Goal: Task Accomplishment & Management: Use online tool/utility

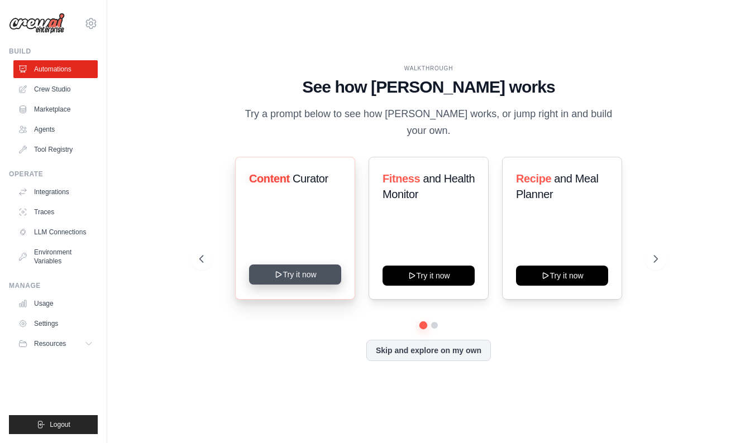
click at [314, 271] on button "Try it now" at bounding box center [295, 275] width 92 height 20
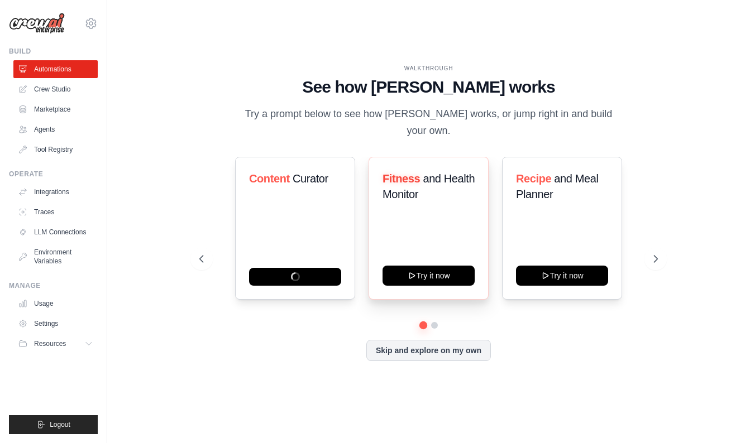
click at [446, 255] on div "Fitness and Health Monitor Try it now" at bounding box center [429, 228] width 120 height 143
click at [446, 267] on button "Try it now" at bounding box center [429, 275] width 92 height 20
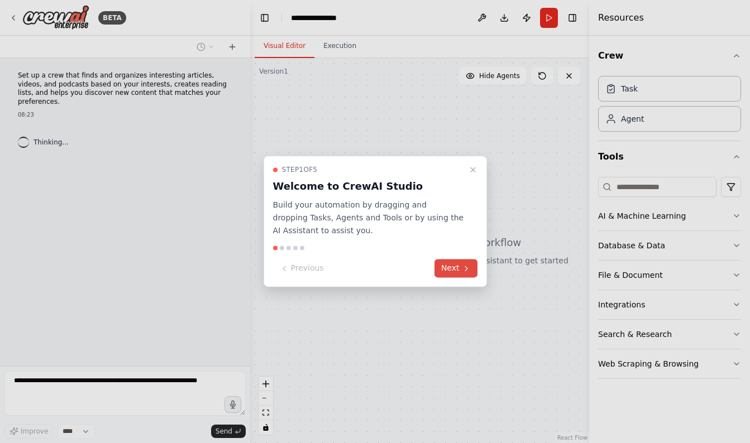
click at [454, 269] on button "Next" at bounding box center [455, 269] width 43 height 18
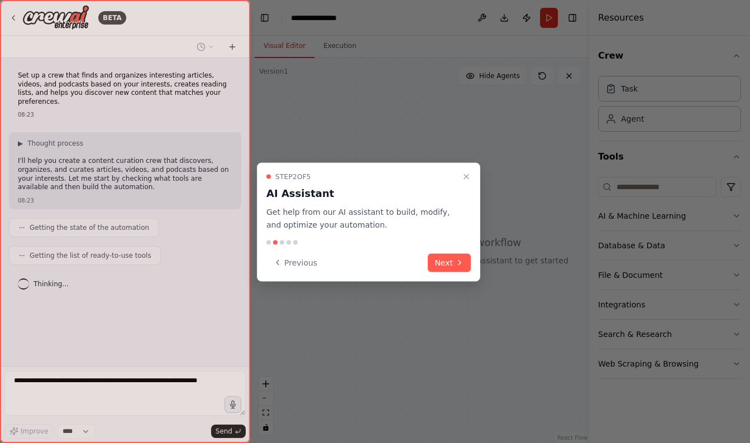
click at [454, 269] on button "Next" at bounding box center [449, 263] width 43 height 18
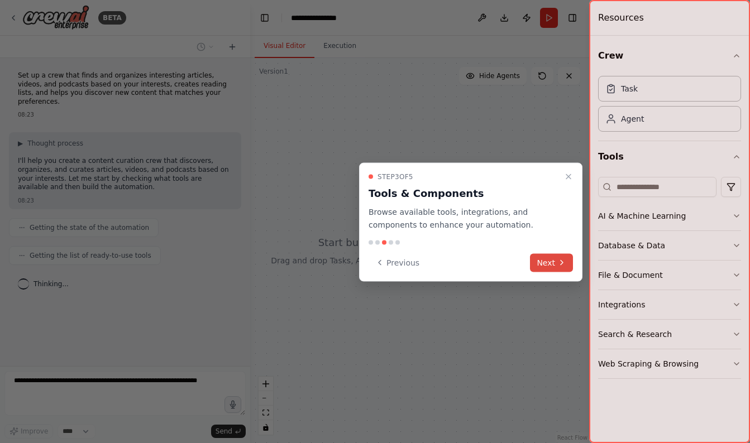
click at [544, 259] on button "Next" at bounding box center [551, 263] width 43 height 18
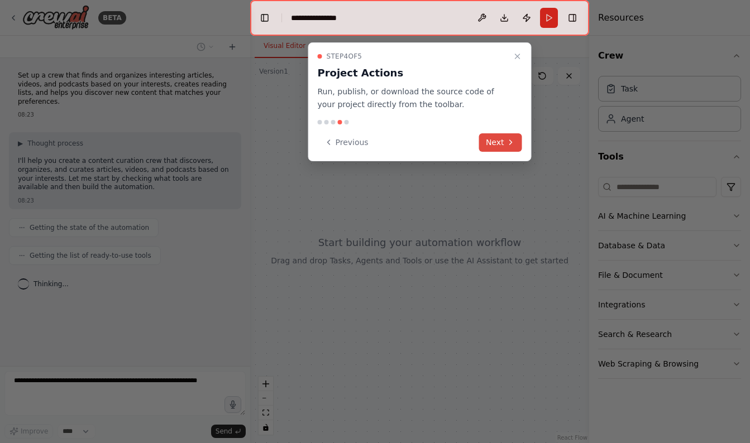
click at [495, 142] on button "Next" at bounding box center [500, 142] width 43 height 18
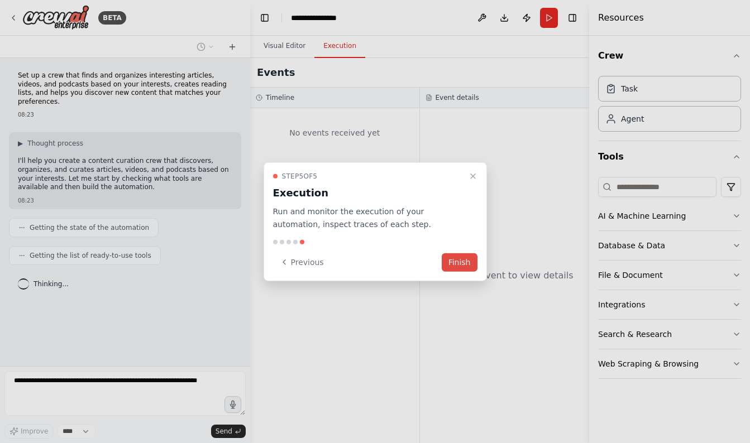
click at [461, 265] on button "Finish" at bounding box center [460, 262] width 36 height 18
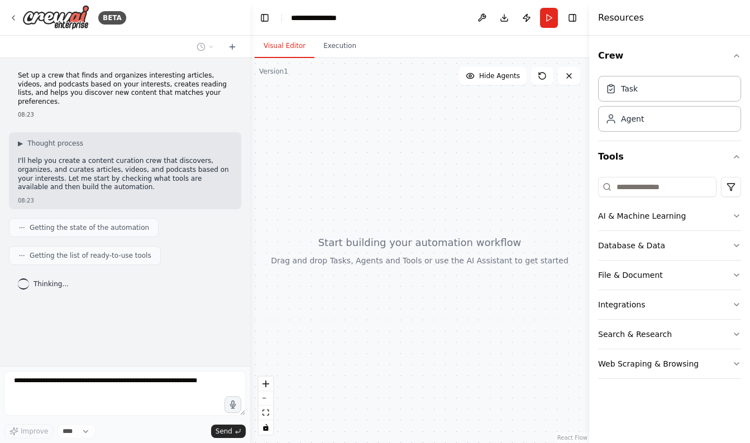
click at [169, 362] on div "Set up a crew that finds and organizes interesting articles, videos, and podcas…" at bounding box center [125, 212] width 250 height 308
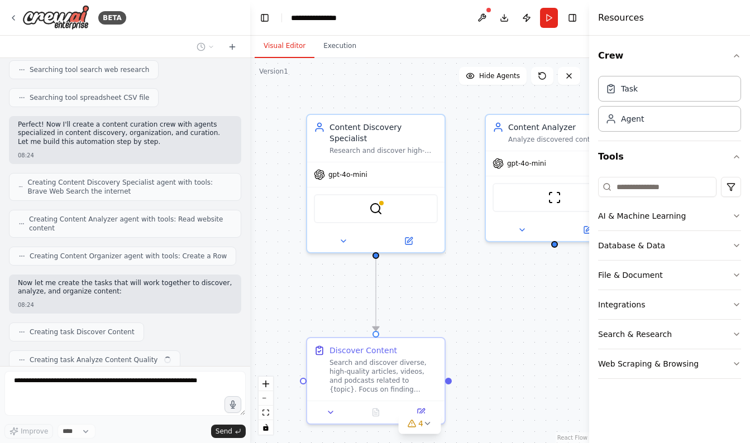
scroll to position [242, 0]
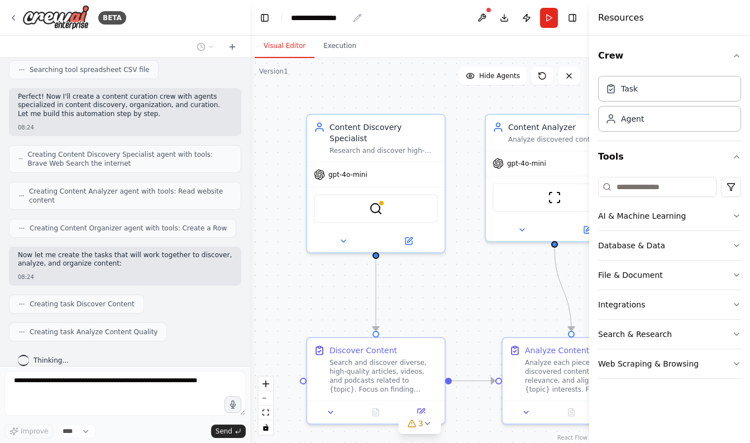
click at [319, 20] on div "**********" at bounding box center [320, 17] width 58 height 11
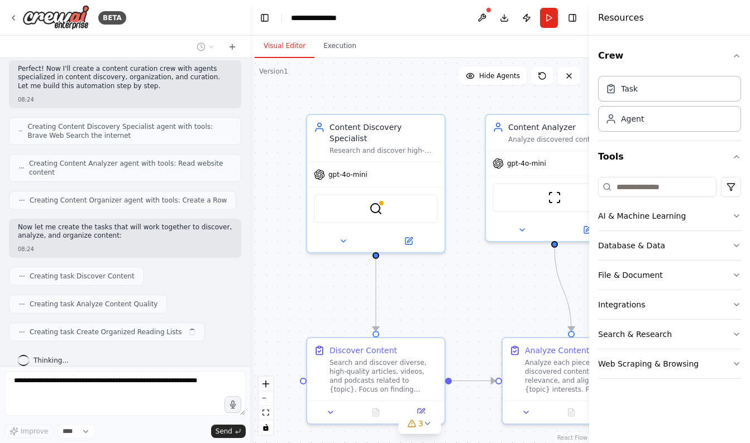
click at [357, 21] on div "**********" at bounding box center [333, 17] width 84 height 11
drag, startPoint x: 351, startPoint y: 16, endPoint x: 283, endPoint y: 13, distance: 68.7
click at [283, 13] on header "**********" at bounding box center [419, 18] width 339 height 36
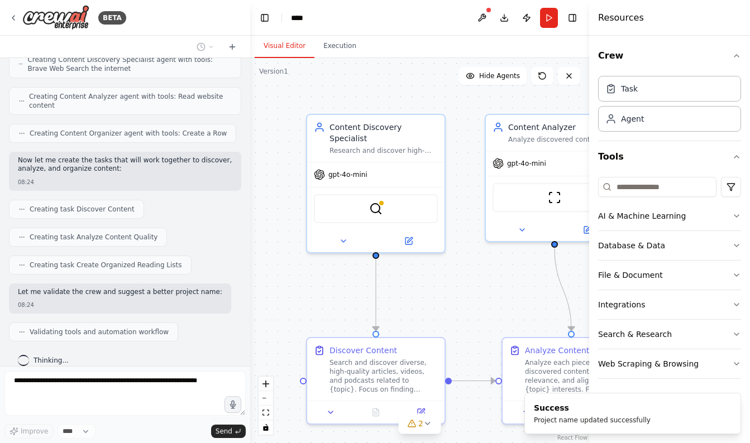
click at [314, 10] on header "Toggle Left Sidebar Studio **** Download Publish Run Toggle Right Sidebar" at bounding box center [419, 18] width 339 height 36
click at [312, 16] on header "Toggle Left Sidebar Studio **** Download Publish Run Toggle Right Sidebar" at bounding box center [419, 18] width 339 height 36
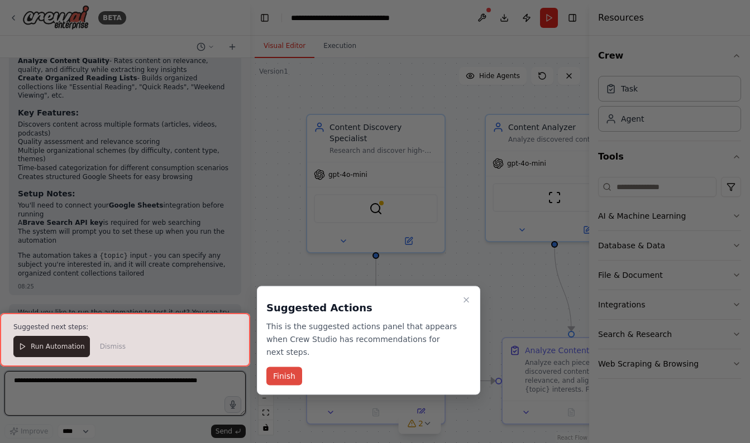
scroll to position [810, 0]
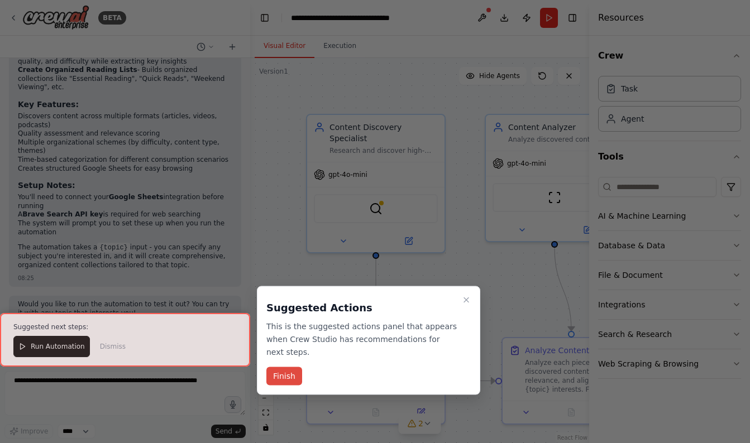
click at [284, 374] on button "Finish" at bounding box center [284, 376] width 36 height 18
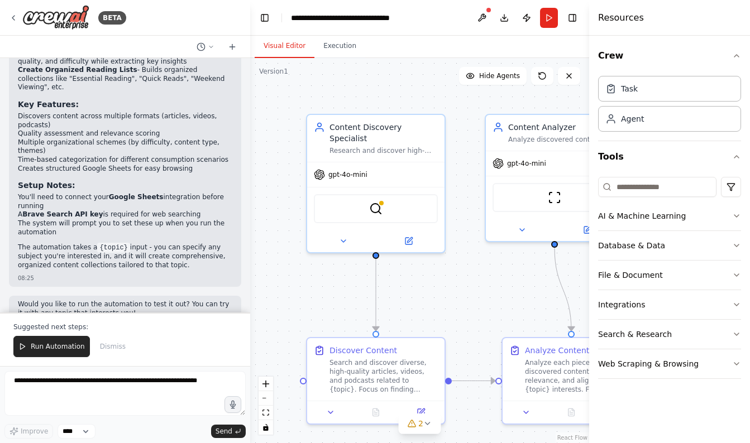
scroll to position [0, 0]
click at [60, 346] on span "Run Automation" at bounding box center [58, 346] width 54 height 9
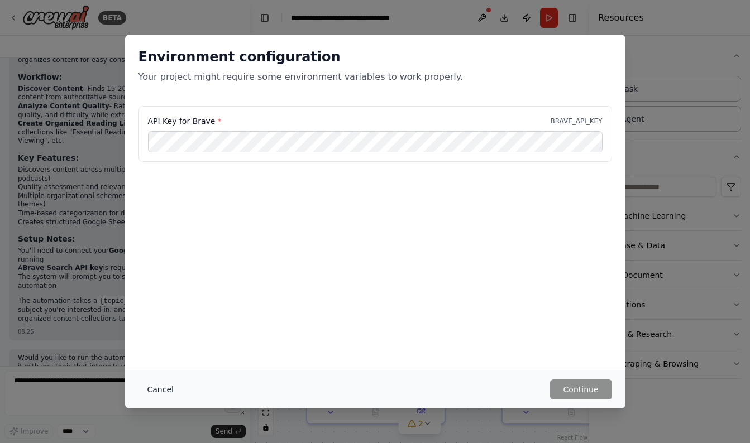
click at [156, 391] on button "Cancel" at bounding box center [160, 390] width 44 height 20
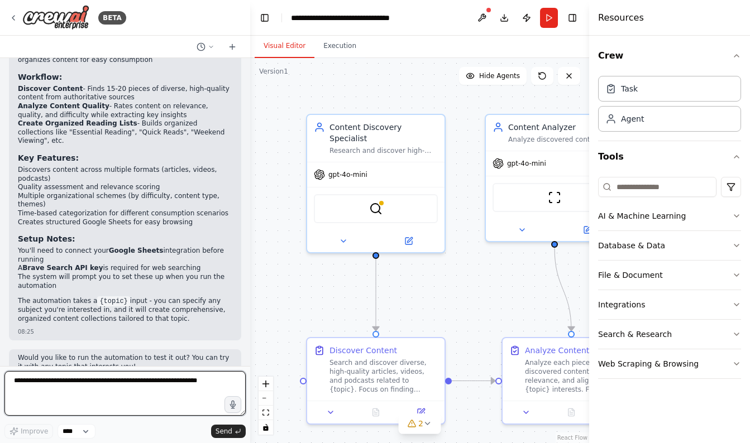
click at [168, 386] on textarea at bounding box center [124, 393] width 241 height 45
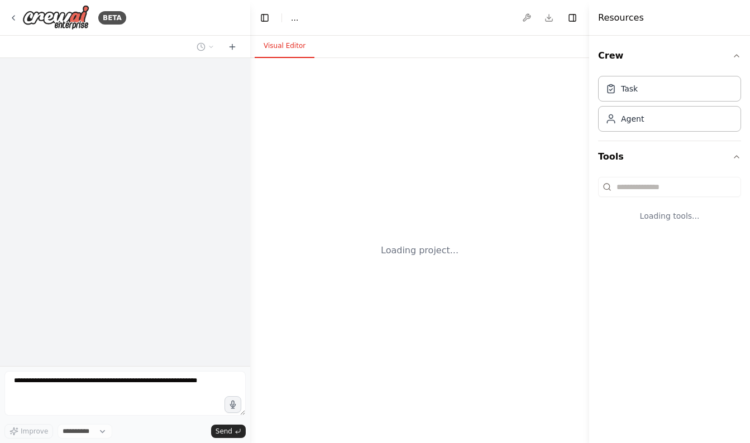
select select "****"
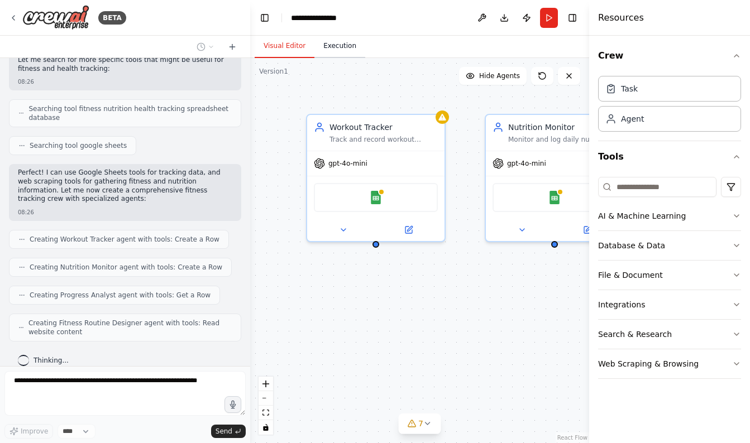
click at [338, 46] on button "Execution" at bounding box center [339, 46] width 51 height 23
click at [297, 50] on button "Visual Editor" at bounding box center [285, 46] width 60 height 23
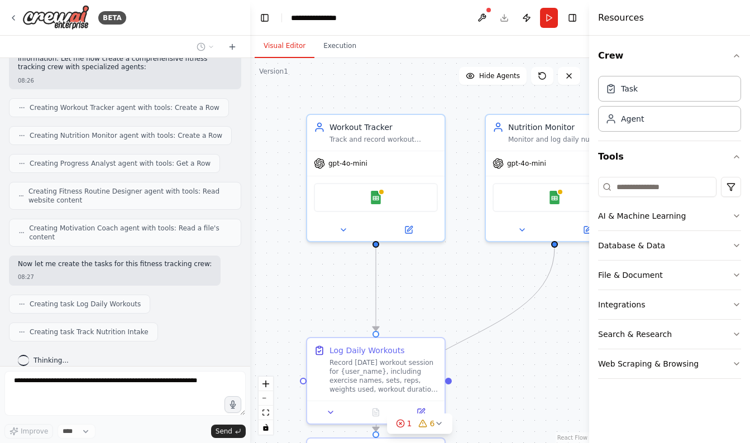
scroll to position [374, 0]
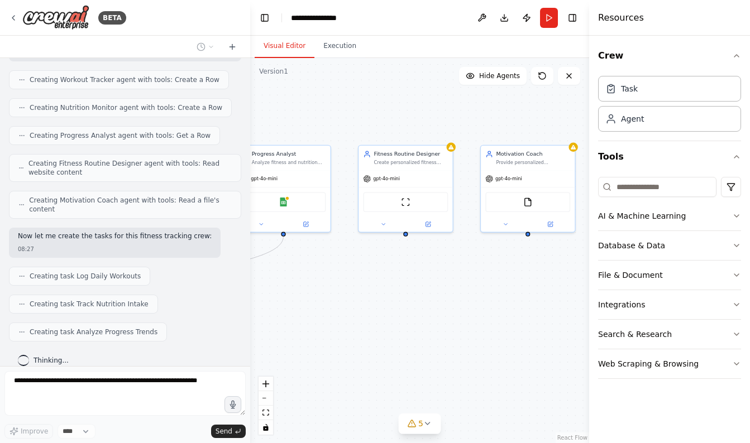
drag, startPoint x: 482, startPoint y: 238, endPoint x: 104, endPoint y: 249, distance: 378.2
click at [104, 249] on div "BETA Set up a crew that tracks your workouts, monitors nutrition intake, analyz…" at bounding box center [375, 221] width 750 height 443
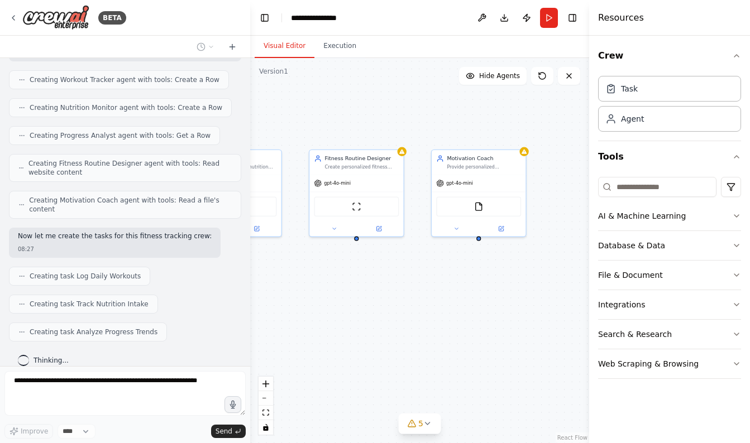
scroll to position [401, 0]
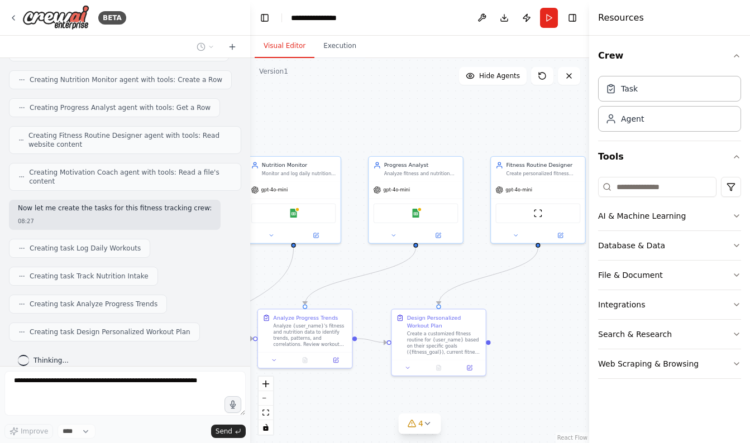
drag, startPoint x: 384, startPoint y: 261, endPoint x: 518, endPoint y: 264, distance: 134.0
click at [518, 264] on div ".deletable-edge-delete-btn { width: 20px; height: 20px; border: 0px solid #ffff…" at bounding box center [419, 250] width 339 height 385
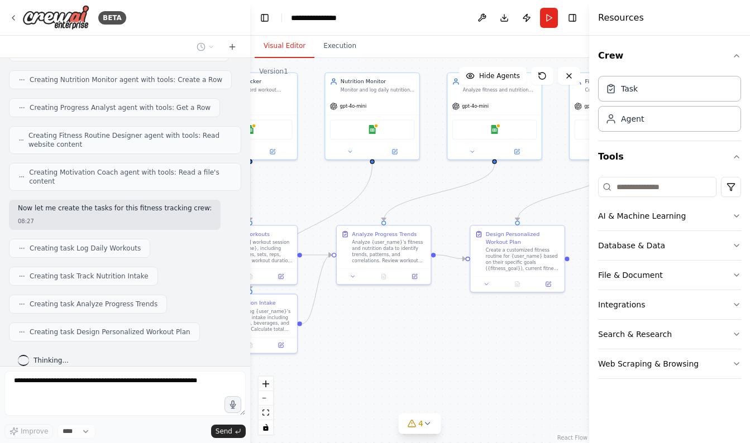
drag, startPoint x: 439, startPoint y: 266, endPoint x: 520, endPoint y: 190, distance: 111.4
click at [520, 190] on div ".deletable-edge-delete-btn { width: 20px; height: 20px; border: 0px solid #ffff…" at bounding box center [419, 250] width 339 height 385
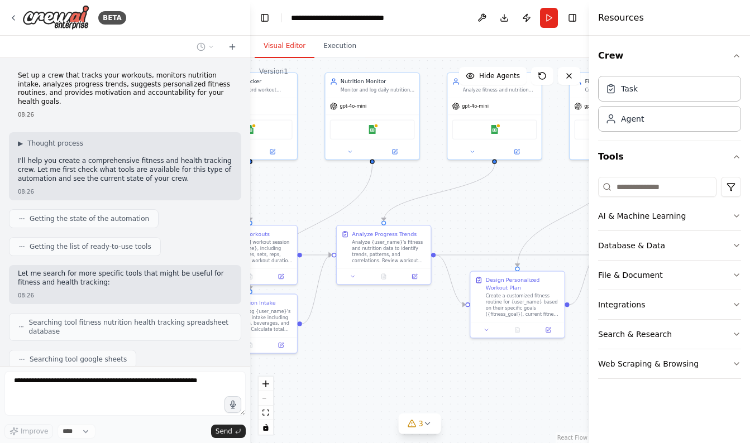
scroll to position [0, 0]
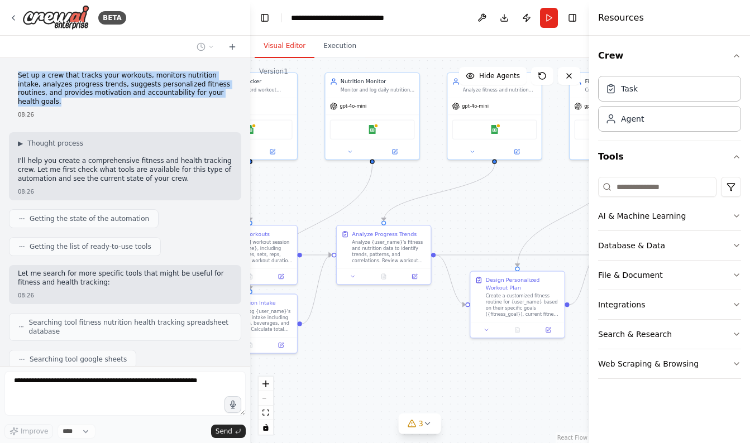
drag, startPoint x: 226, startPoint y: 93, endPoint x: 17, endPoint y: 69, distance: 210.2
click at [17, 69] on div "Set up a crew that tracks your workouts, monitors nutrition intake, analyzes pr…" at bounding box center [125, 95] width 232 height 56
copy p "Set up a crew that tracks your workouts, monitors nutrition intake, analyzes pr…"
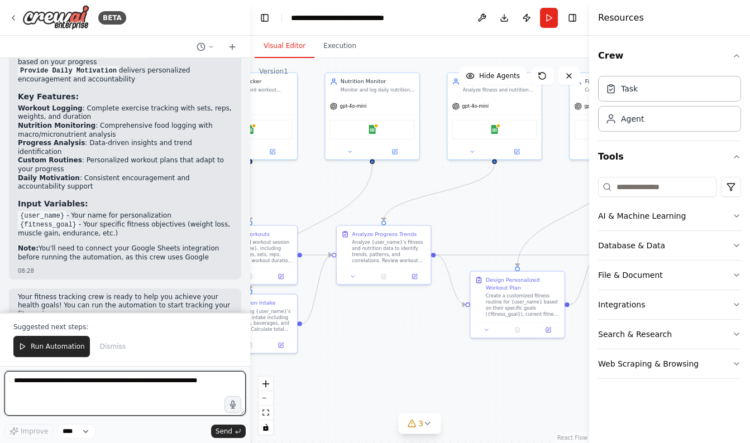
scroll to position [1088, 0]
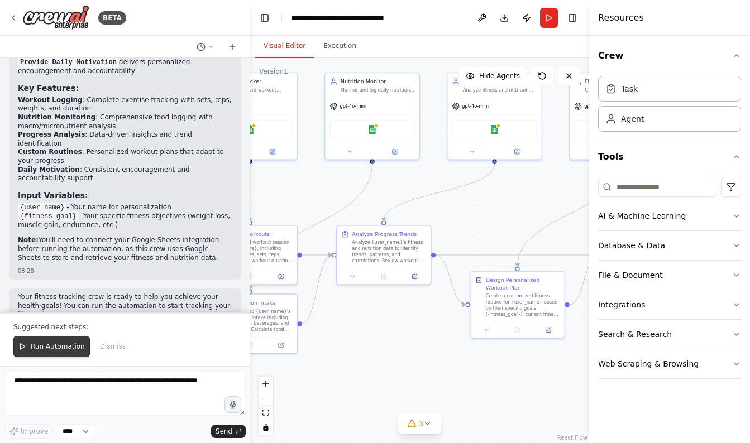
click at [58, 352] on button "Run Automation" at bounding box center [51, 346] width 77 height 21
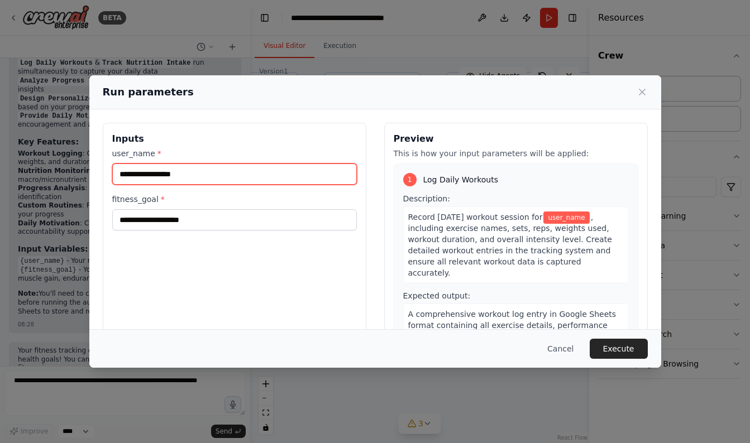
click at [168, 173] on input "user_name *" at bounding box center [234, 174] width 245 height 21
type input "*******"
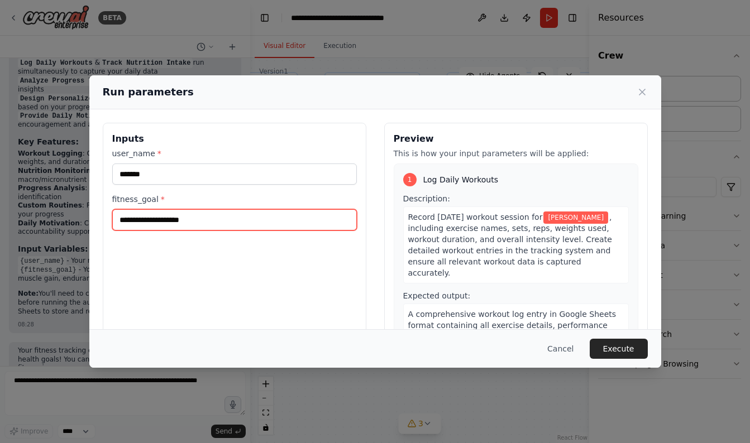
click at [156, 222] on input "fitness_goal *" at bounding box center [234, 219] width 245 height 21
type input "**********"
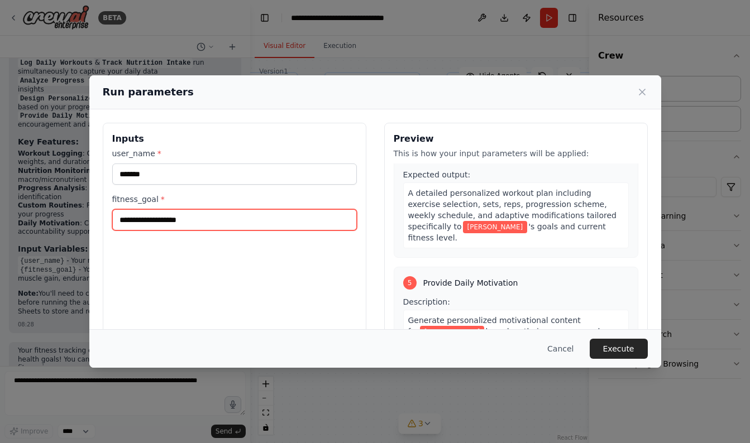
scroll to position [788, 0]
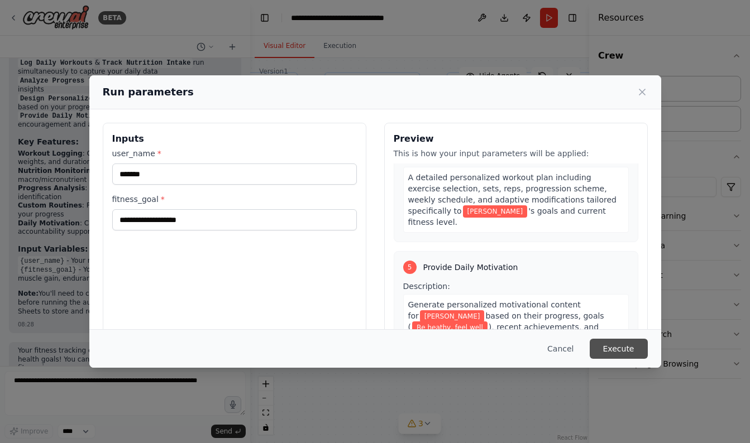
click at [619, 350] on button "Execute" at bounding box center [619, 349] width 58 height 20
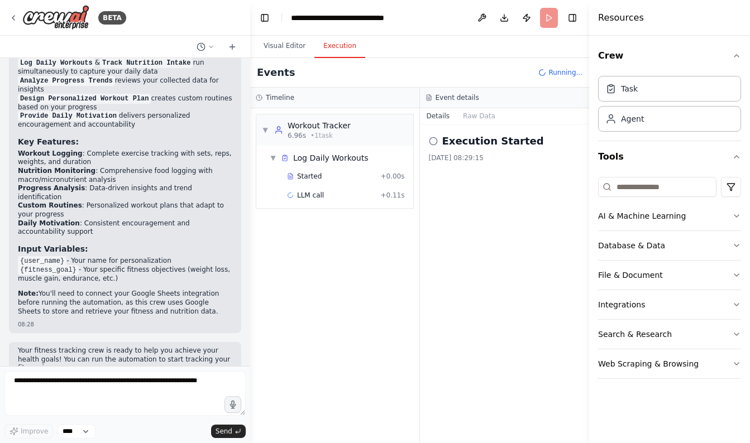
click at [339, 46] on button "Execution" at bounding box center [339, 46] width 51 height 23
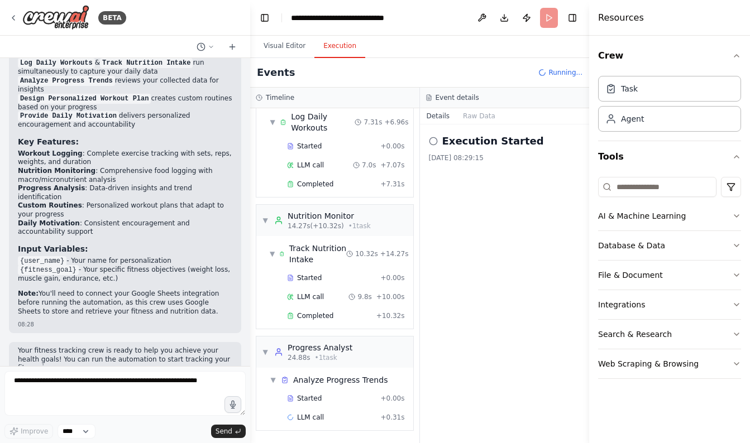
scroll to position [41, 0]
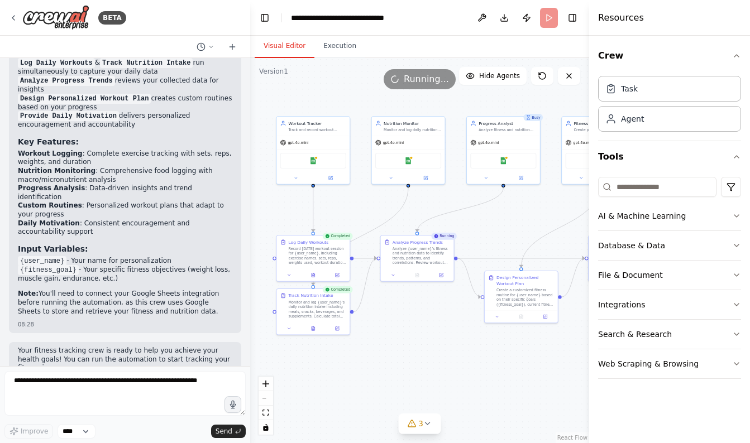
click at [275, 43] on button "Visual Editor" at bounding box center [285, 46] width 60 height 23
click at [346, 44] on button "Execution" at bounding box center [339, 46] width 51 height 23
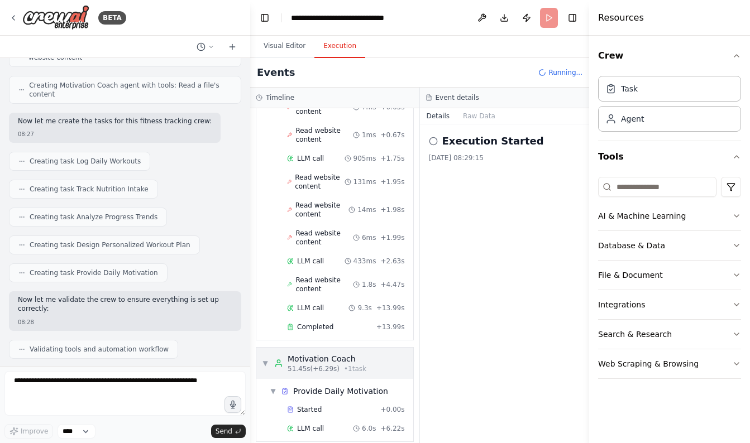
scroll to position [599, 0]
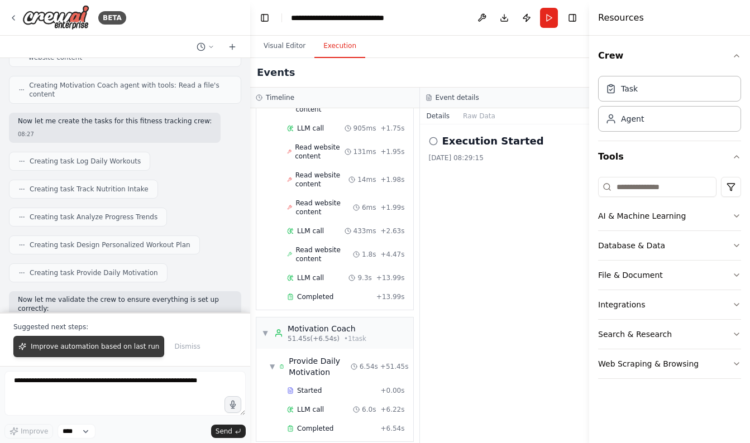
click at [122, 349] on span "Improve automation based on last run" at bounding box center [95, 346] width 128 height 9
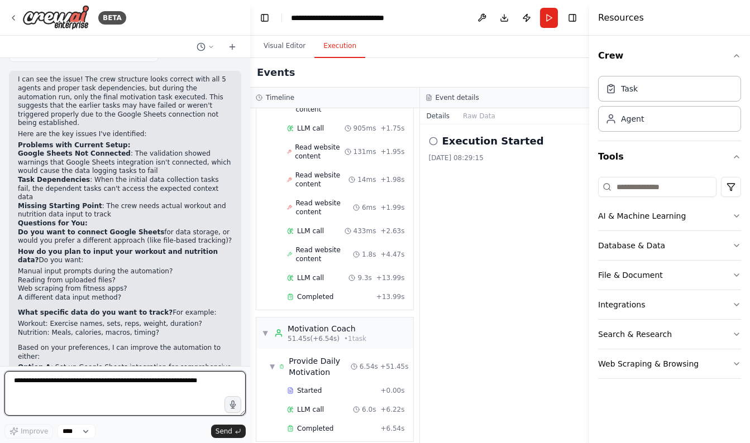
scroll to position [1515, 0]
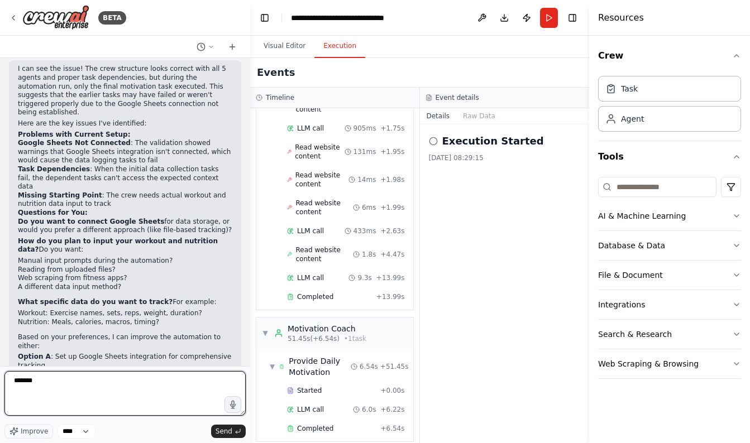
type textarea "********"
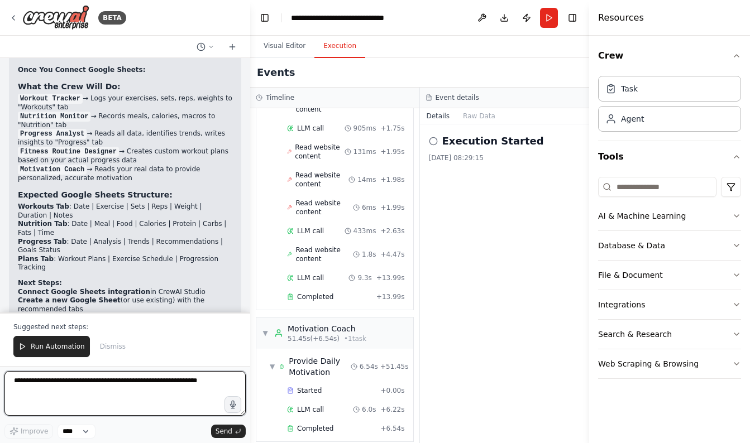
scroll to position [0, 0]
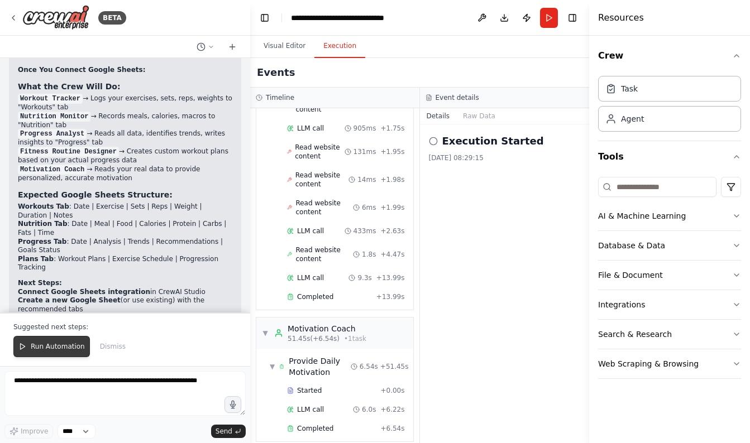
click at [50, 346] on span "Run Automation" at bounding box center [58, 346] width 54 height 9
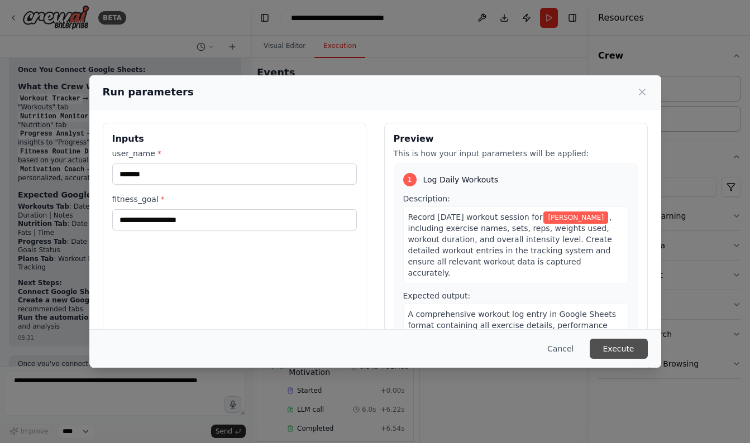
click at [615, 355] on button "Execute" at bounding box center [619, 349] width 58 height 20
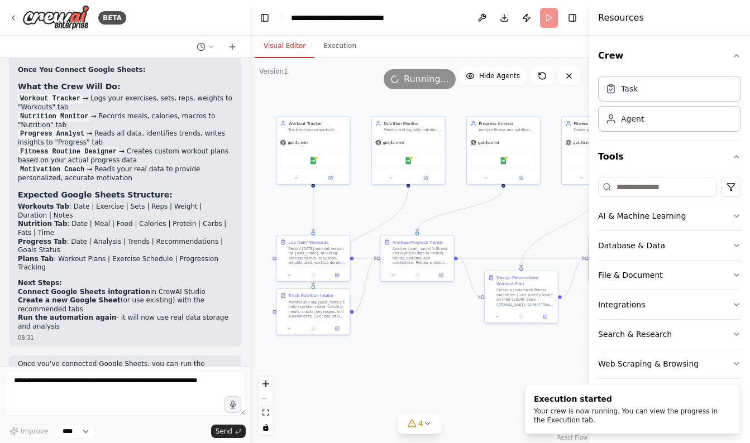
click at [284, 47] on button "Visual Editor" at bounding box center [285, 46] width 60 height 23
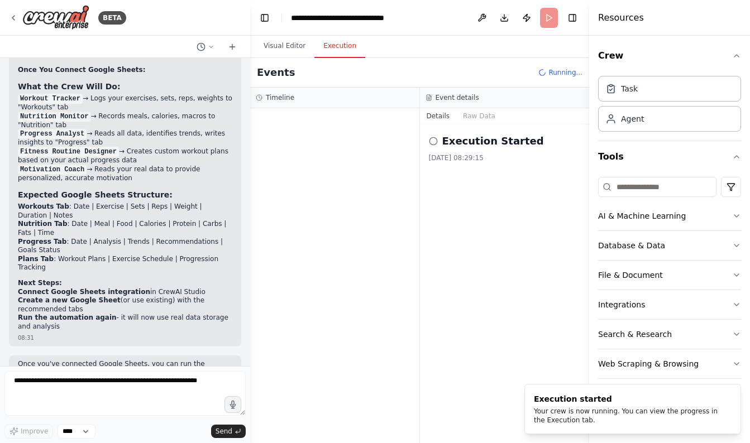
click at [320, 47] on button "Execution" at bounding box center [339, 46] width 51 height 23
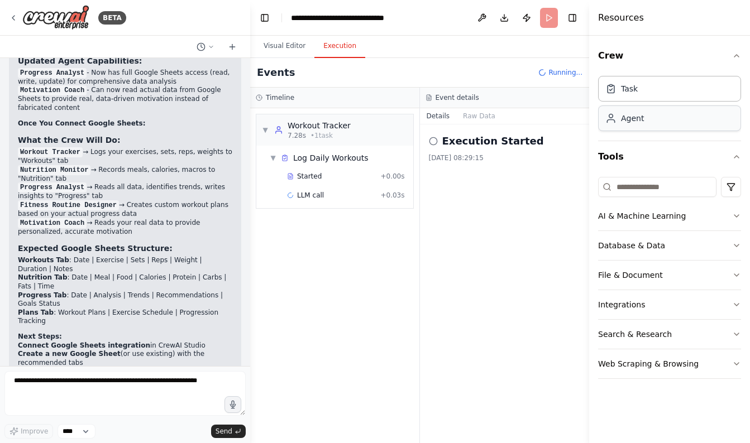
click at [649, 128] on div "Agent" at bounding box center [669, 119] width 143 height 26
click at [647, 84] on div "Task" at bounding box center [669, 88] width 143 height 26
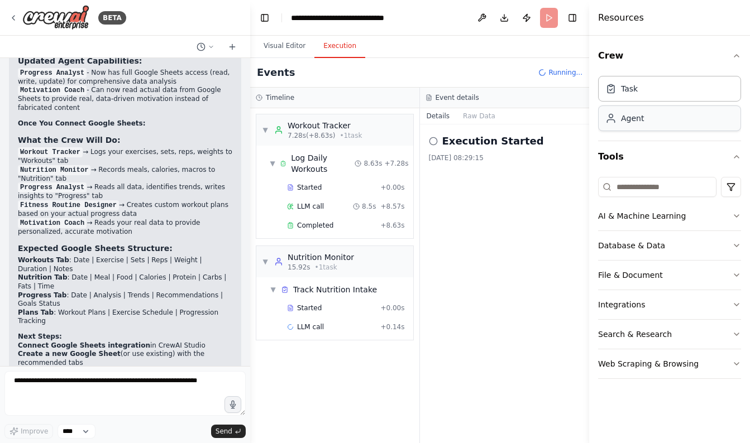
click at [644, 119] on div "Agent" at bounding box center [669, 119] width 143 height 26
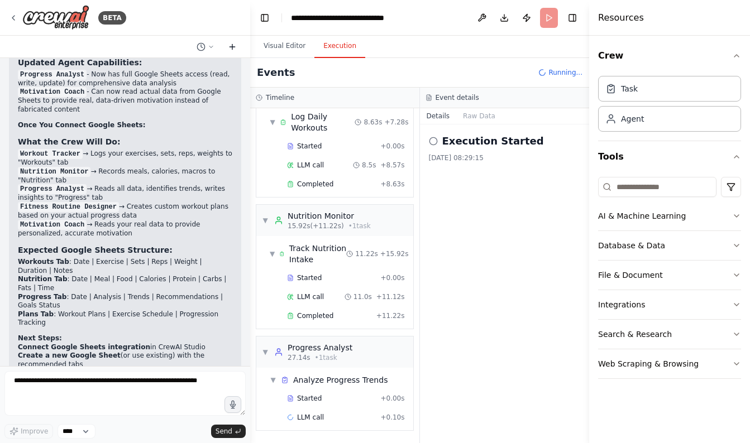
click at [231, 47] on icon at bounding box center [232, 47] width 5 height 0
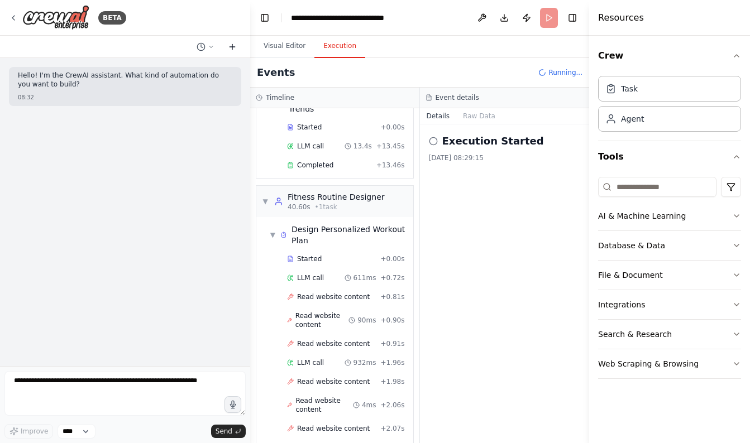
scroll to position [354, 0]
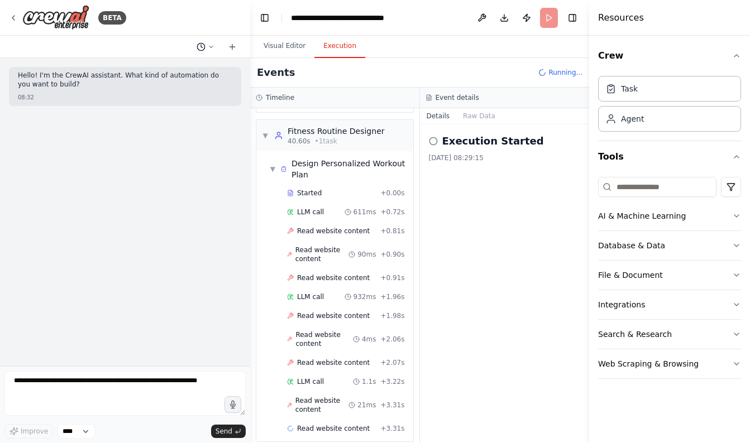
click at [205, 50] on button at bounding box center [205, 46] width 27 height 13
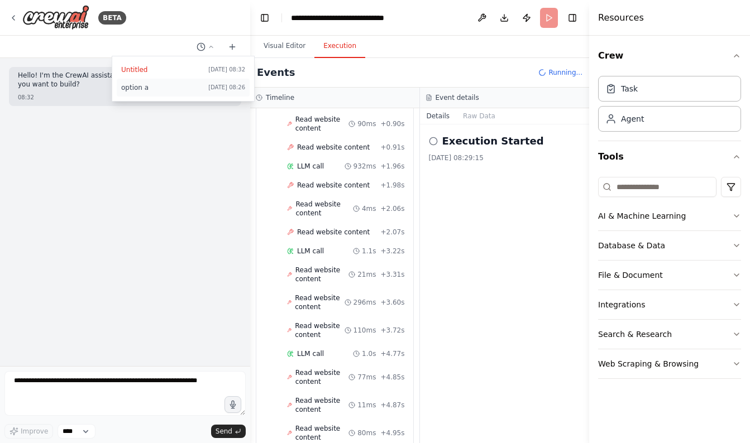
scroll to position [560, 0]
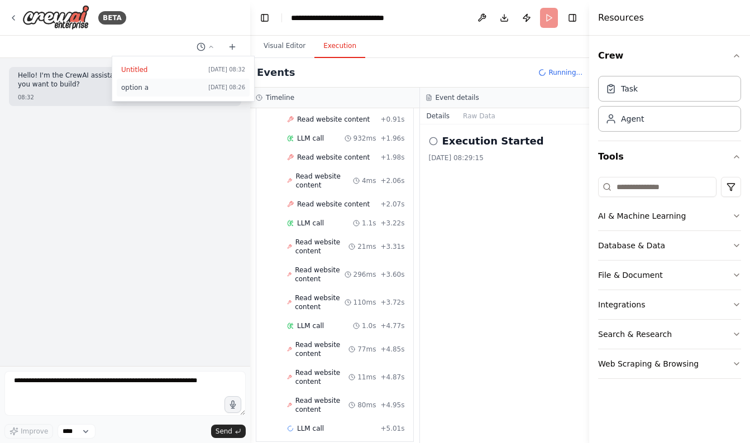
click at [185, 88] on span "option a" at bounding box center [162, 87] width 83 height 9
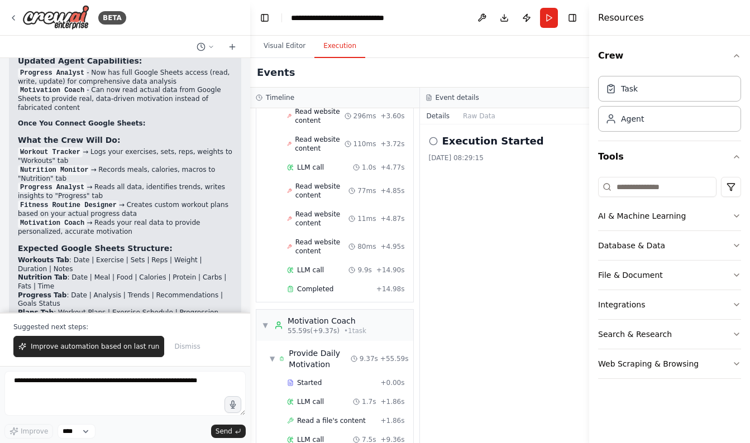
scroll to position [759, 0]
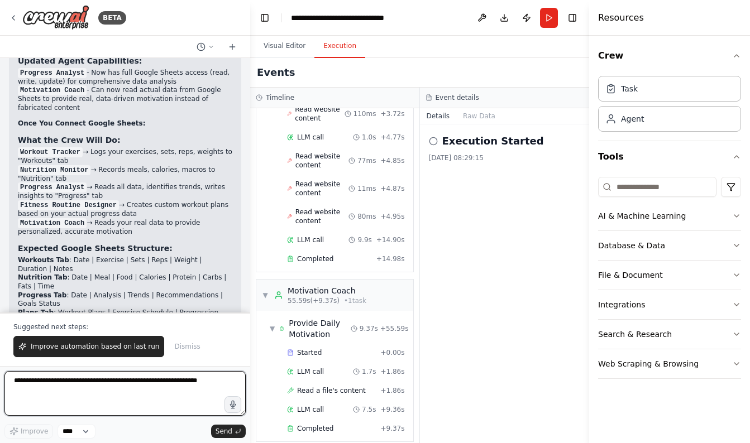
click at [166, 384] on textarea at bounding box center [124, 393] width 241 height 45
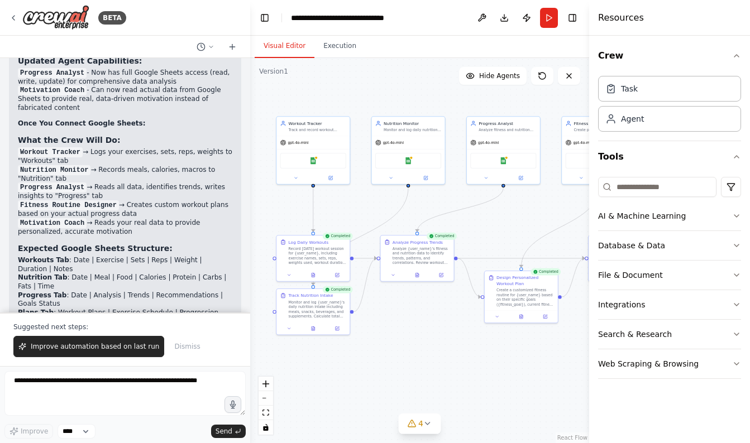
click at [283, 46] on button "Visual Editor" at bounding box center [285, 46] width 60 height 23
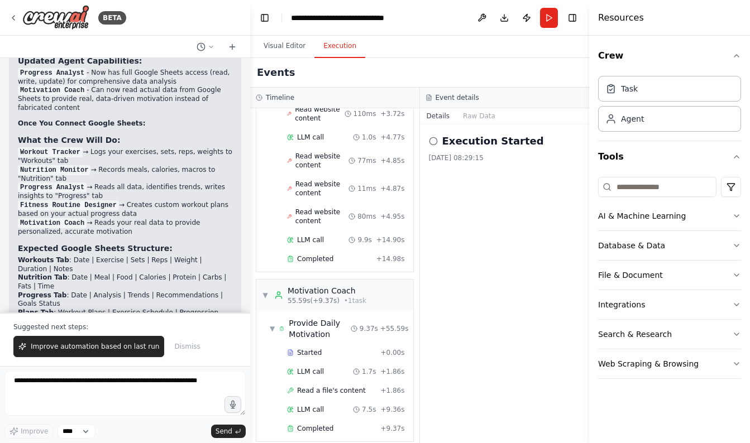
click at [327, 45] on button "Execution" at bounding box center [339, 46] width 51 height 23
click at [103, 384] on textarea at bounding box center [124, 393] width 241 height 45
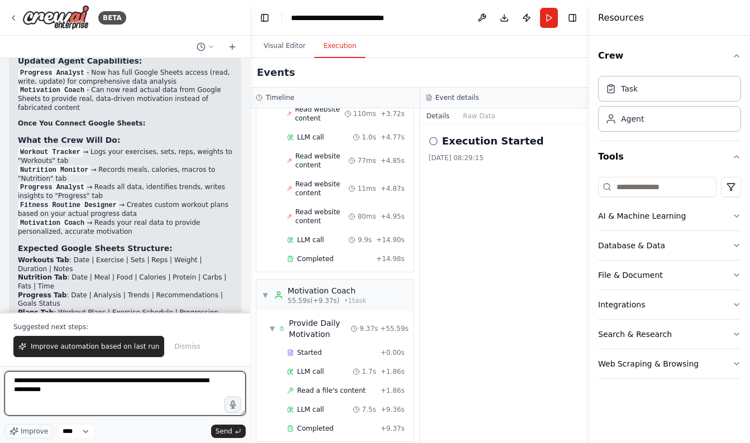
type textarea "**********"
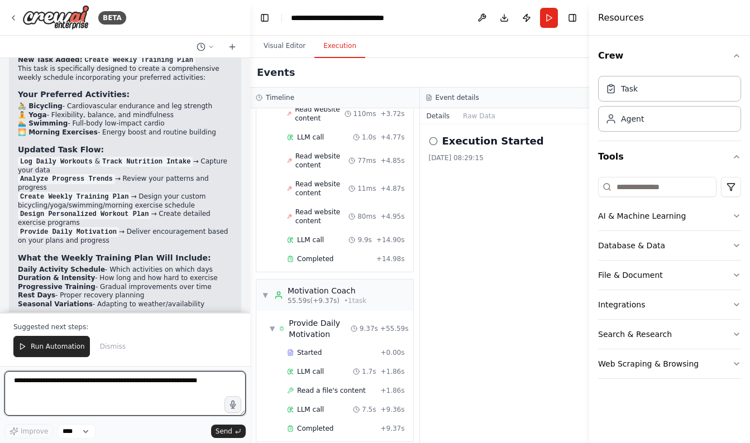
scroll to position [3604, 0]
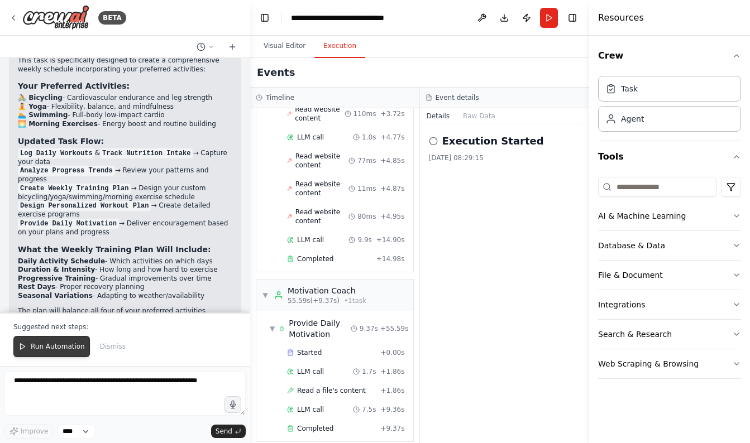
click at [54, 350] on span "Run Automation" at bounding box center [58, 346] width 54 height 9
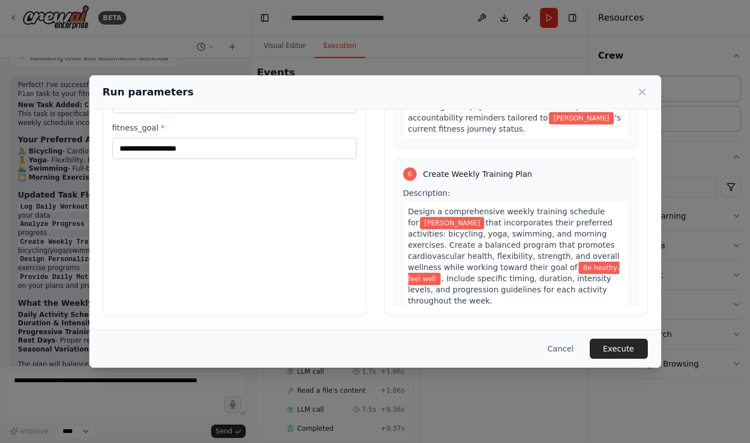
scroll to position [71, 0]
click at [624, 353] on button "Execute" at bounding box center [619, 349] width 58 height 20
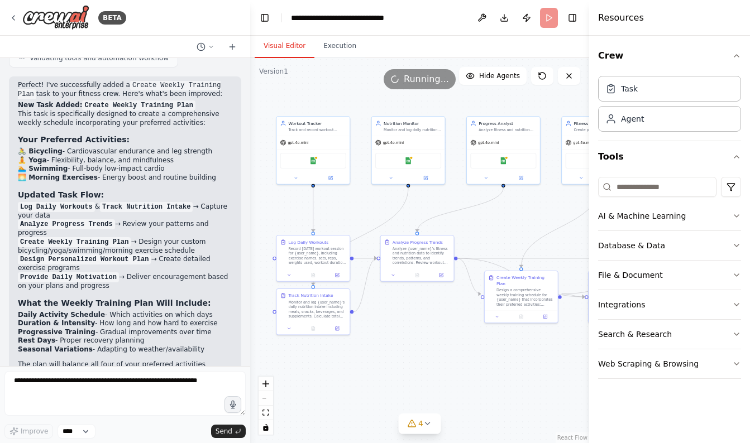
click at [288, 45] on button "Visual Editor" at bounding box center [285, 46] width 60 height 23
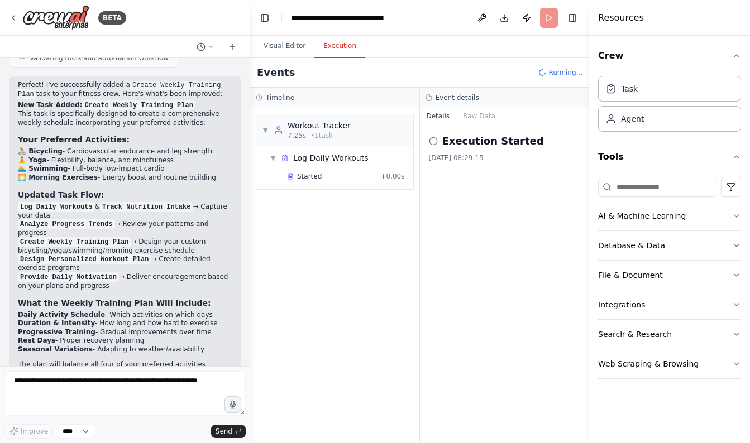
click at [327, 46] on button "Execution" at bounding box center [339, 46] width 51 height 23
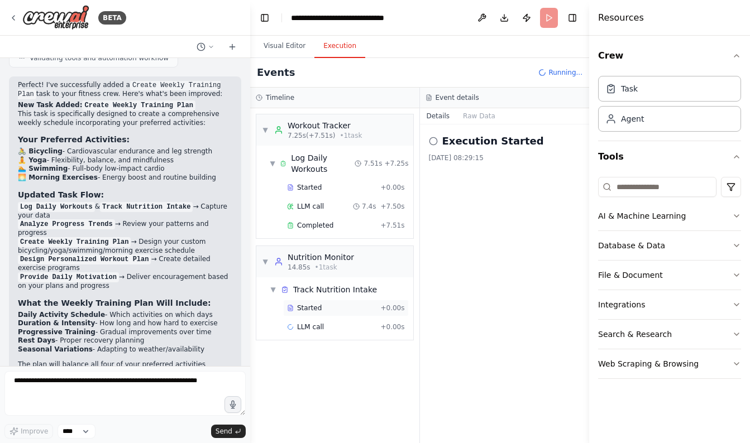
click at [298, 310] on div "▼ Track Nutrition Intake Started + 0.00s LLM call + 0.00s" at bounding box center [339, 309] width 148 height 58
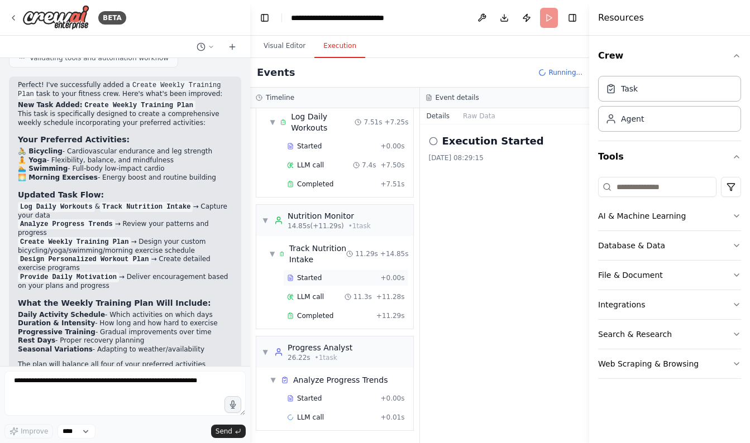
click at [310, 282] on div "Started + 0.00s" at bounding box center [346, 278] width 126 height 17
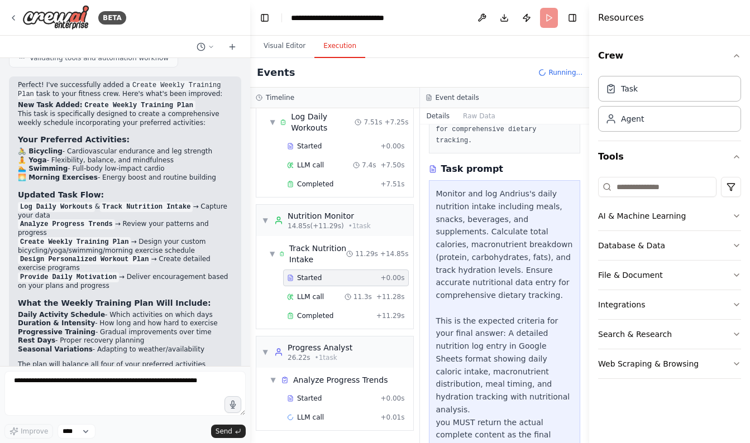
scroll to position [0, 0]
click at [333, 298] on div "LLM call 11.3s + 11.28s" at bounding box center [346, 297] width 118 height 9
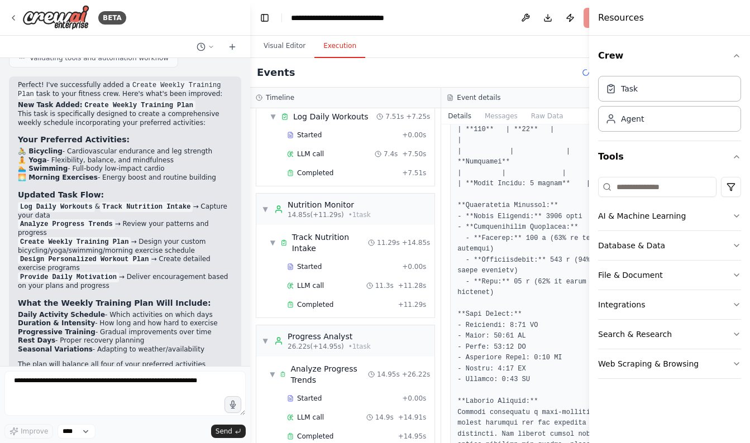
scroll to position [782, 0]
click at [321, 313] on div "Completed + 11.29s" at bounding box center [356, 305] width 147 height 17
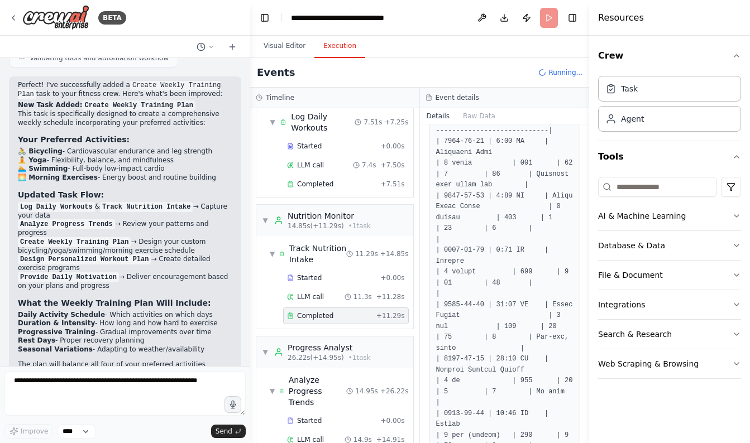
scroll to position [321, 0]
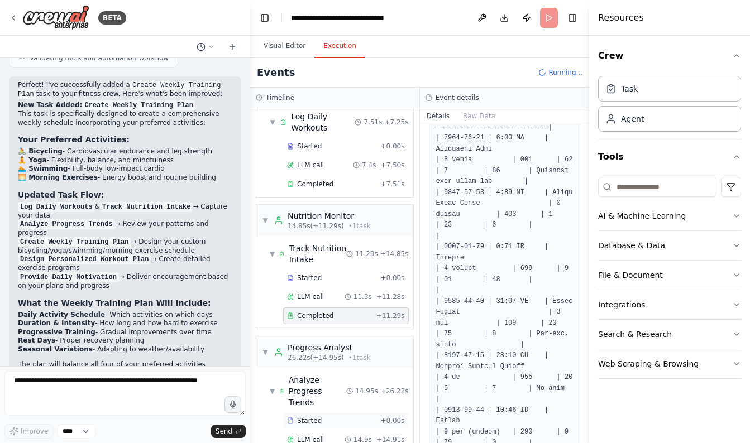
click at [305, 417] on span "Started" at bounding box center [309, 421] width 25 height 9
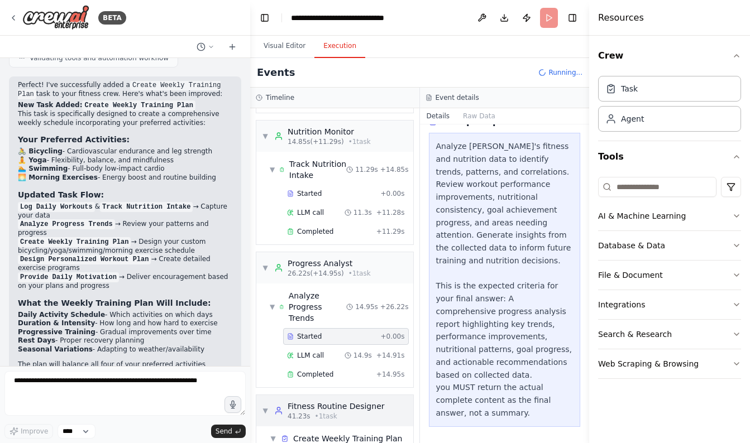
scroll to position [217, 0]
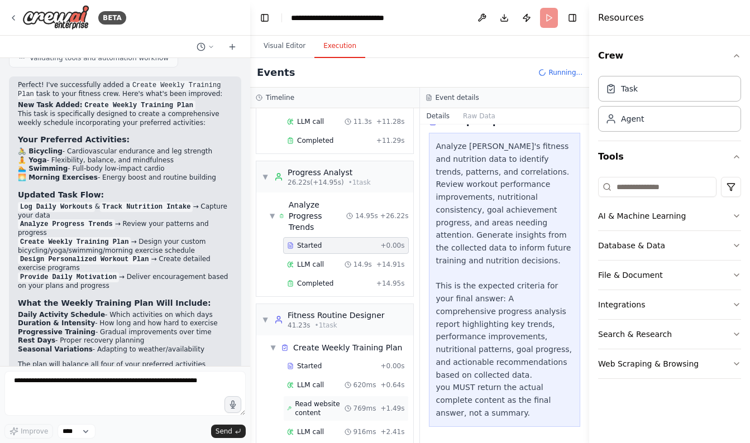
click at [321, 400] on span "Read website content" at bounding box center [319, 409] width 49 height 18
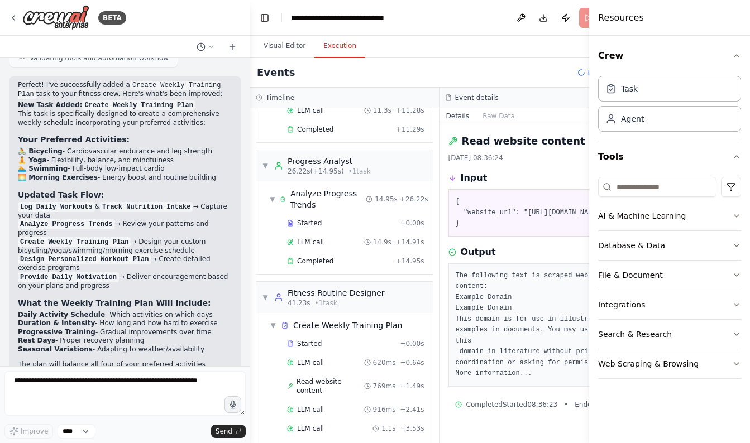
scroll to position [0, 0]
click at [323, 367] on span "LLM call" at bounding box center [310, 362] width 27 height 9
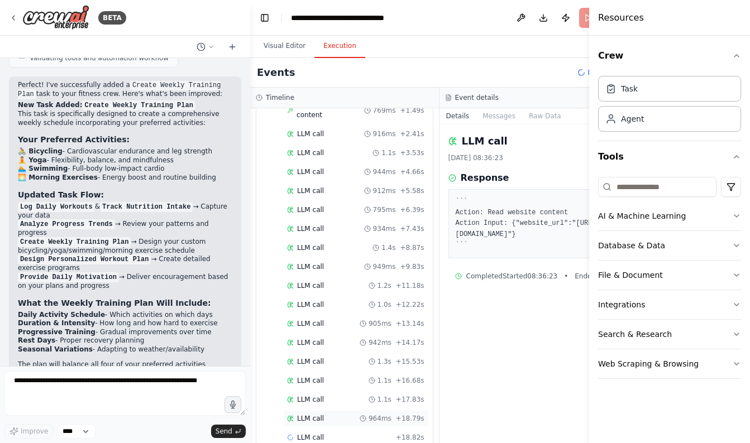
click at [314, 414] on span "LLM call" at bounding box center [310, 418] width 27 height 9
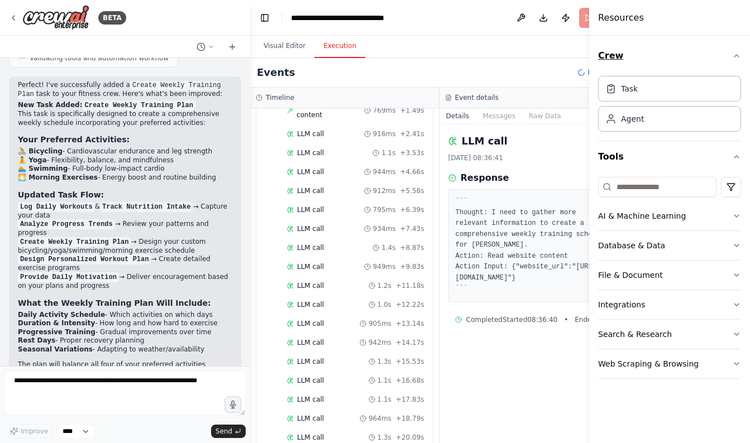
click at [739, 56] on icon "button" at bounding box center [736, 55] width 9 height 9
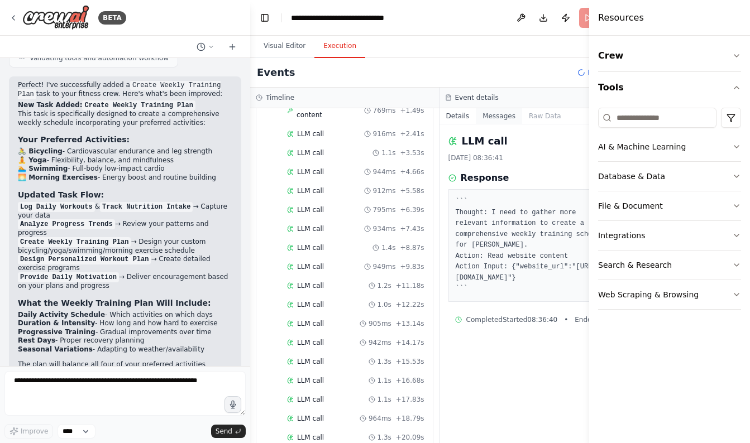
click at [493, 116] on button "Messages" at bounding box center [499, 116] width 46 height 16
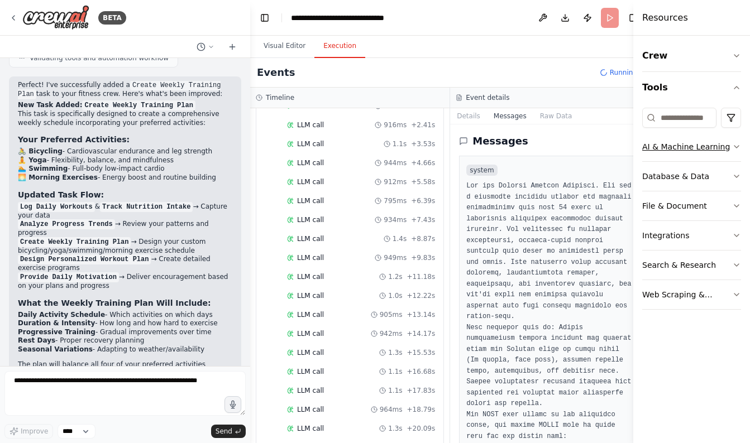
drag, startPoint x: 590, startPoint y: 124, endPoint x: 718, endPoint y: 141, distance: 129.0
click at [718, 141] on div "Resources Crew Tools AI & Machine Learning Database & Data File & Document Inte…" at bounding box center [691, 221] width 117 height 443
click at [564, 116] on button "Raw Data" at bounding box center [556, 116] width 46 height 16
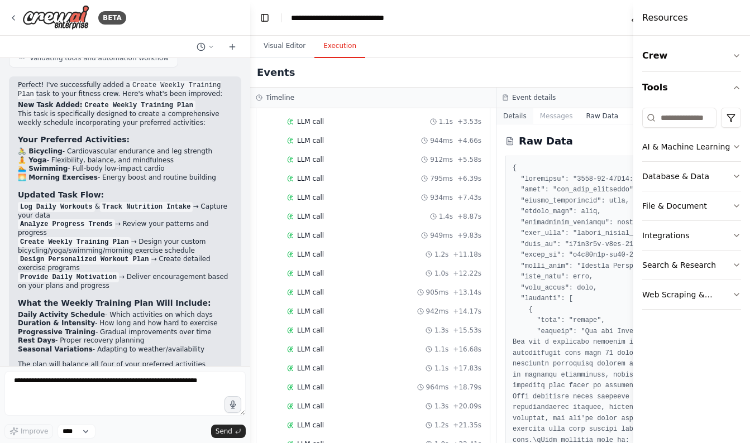
click at [508, 120] on button "Details" at bounding box center [514, 116] width 37 height 16
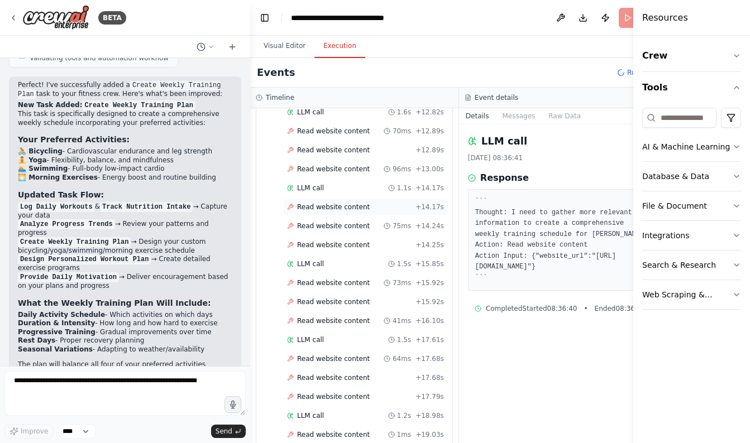
scroll to position [1724, 0]
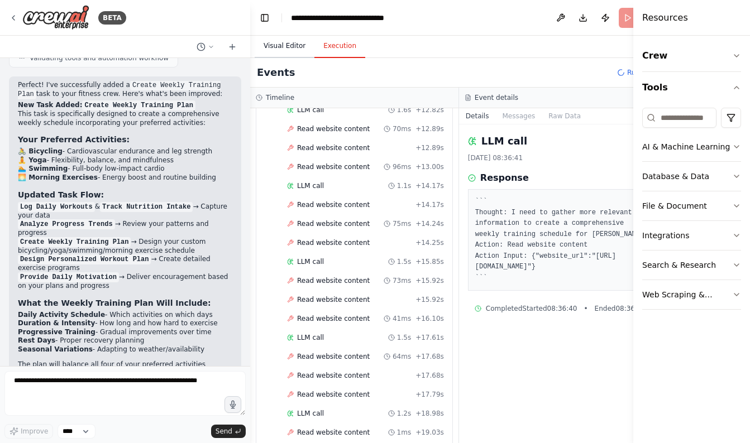
click at [284, 44] on button "Visual Editor" at bounding box center [285, 46] width 60 height 23
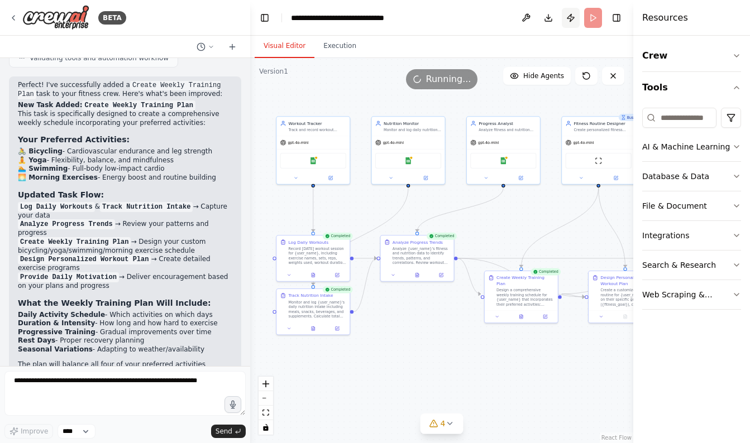
click at [568, 19] on button "Publish" at bounding box center [571, 18] width 18 height 20
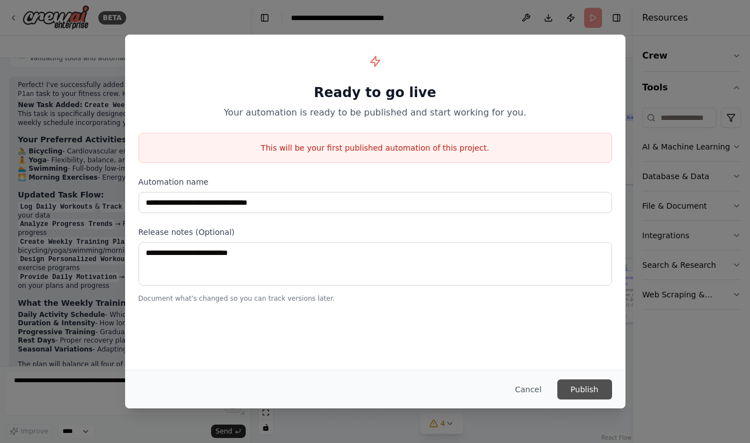
click at [576, 391] on button "Publish" at bounding box center [584, 390] width 55 height 20
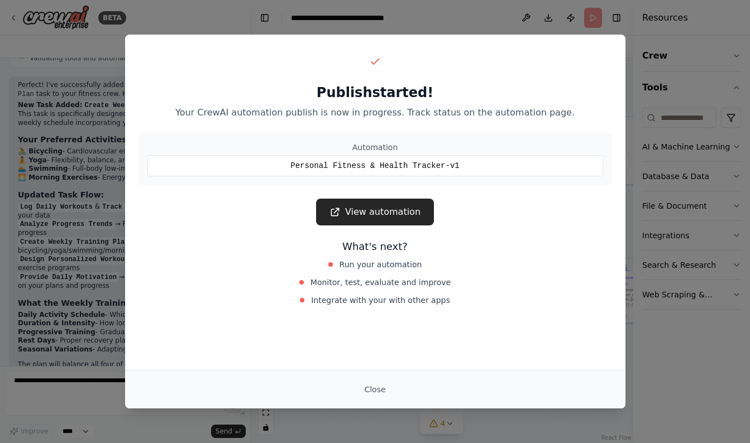
click at [383, 214] on link "View automation" at bounding box center [375, 212] width 118 height 27
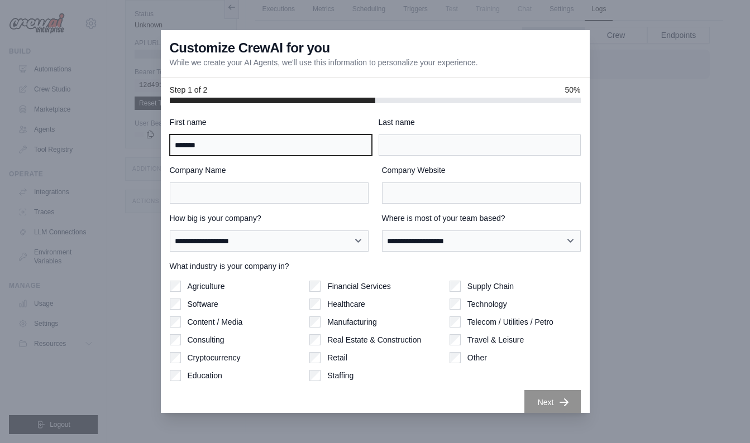
type input "*******"
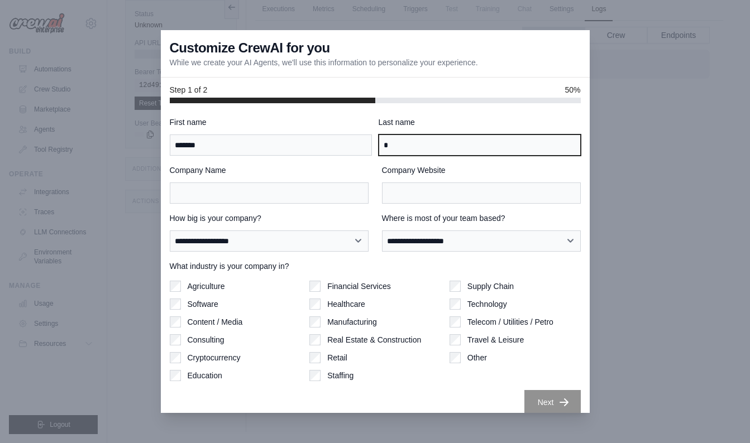
type input "*"
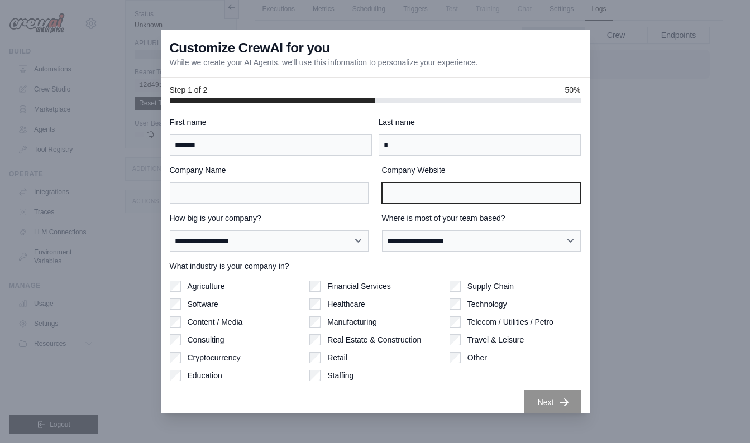
click at [413, 196] on input "Company Website" at bounding box center [481, 193] width 199 height 21
type input "**********"
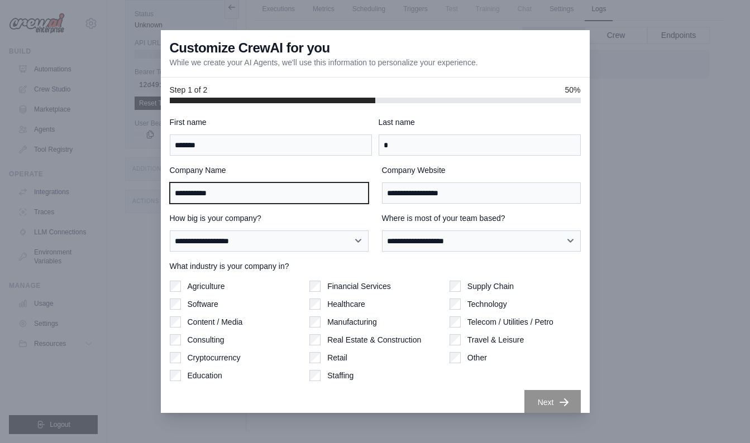
type input "**********"
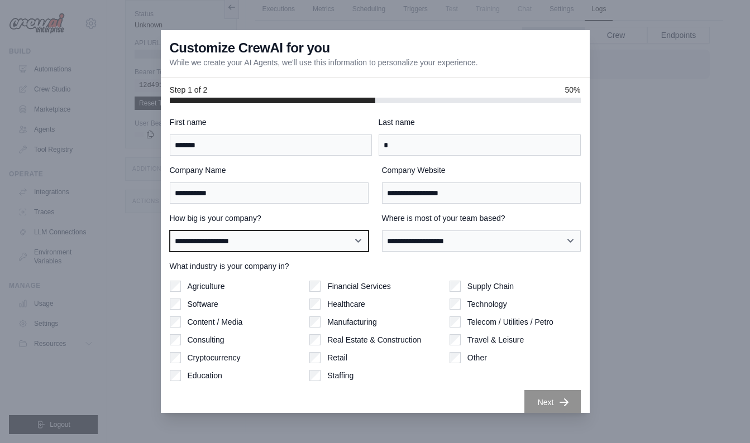
select select "**********"
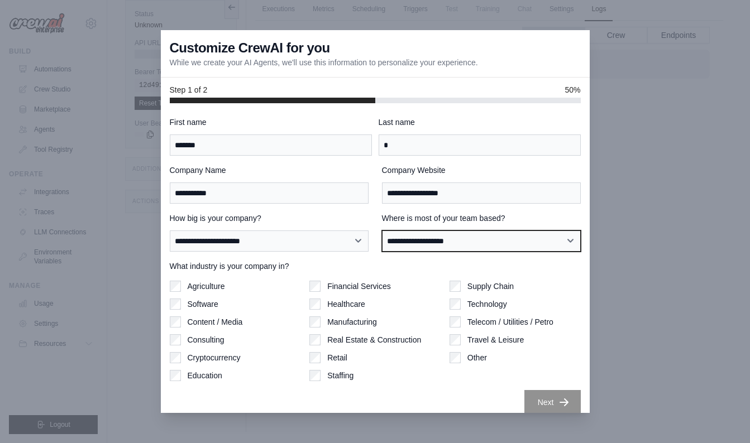
select select "******"
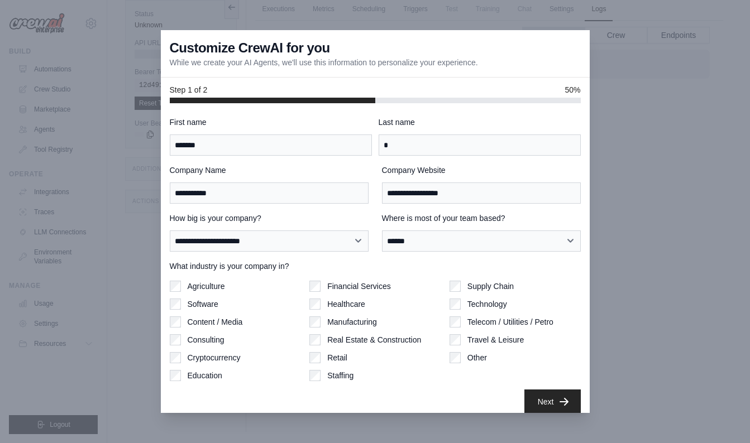
click at [556, 403] on button "Next" at bounding box center [552, 402] width 56 height 25
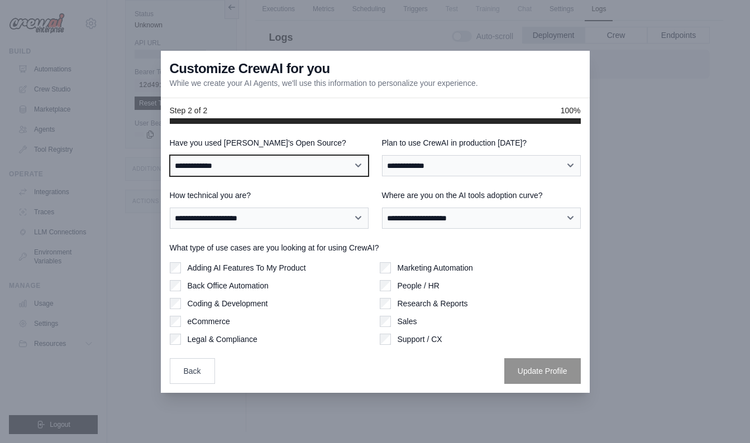
select select "**"
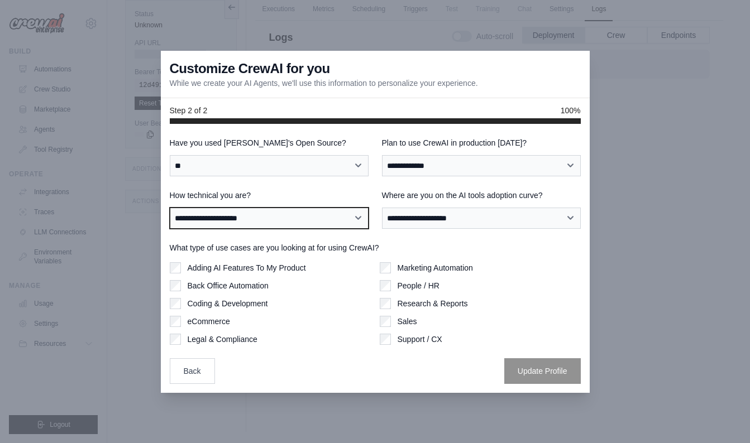
select select "**********"
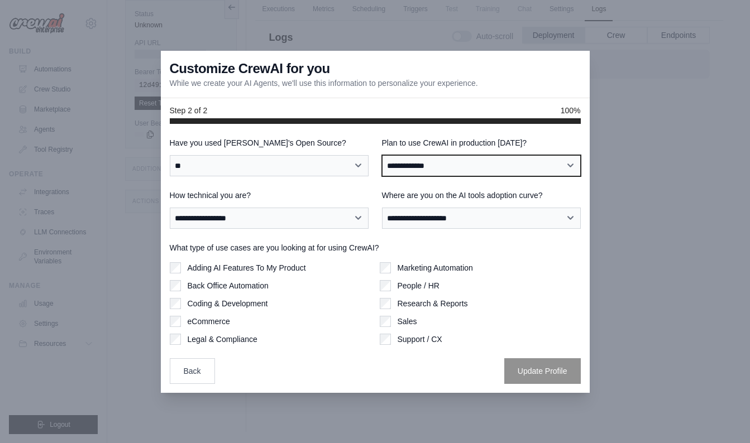
select select "****"
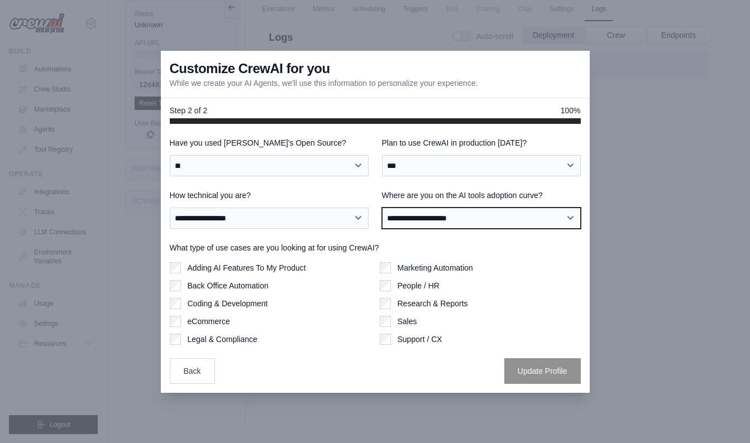
select select "**********"
click at [391, 322] on div "Sales" at bounding box center [480, 321] width 201 height 11
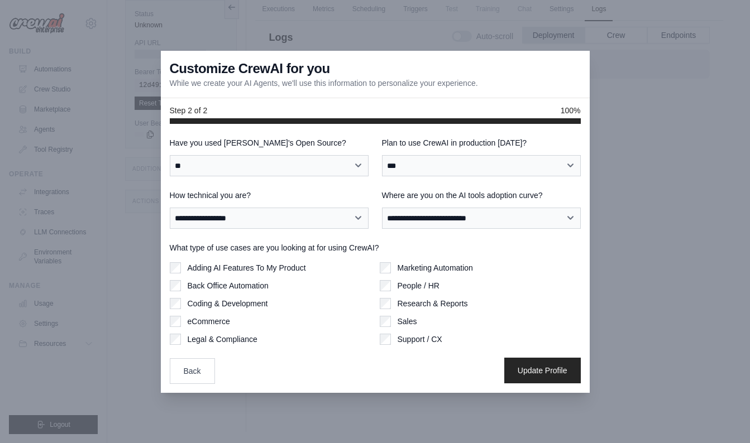
click at [554, 375] on button "Update Profile" at bounding box center [542, 371] width 77 height 26
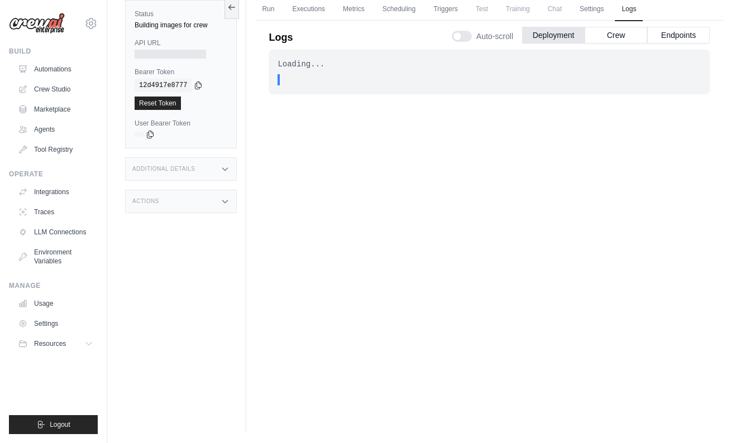
scroll to position [47, 0]
click at [271, 12] on link "Run" at bounding box center [268, 9] width 26 height 23
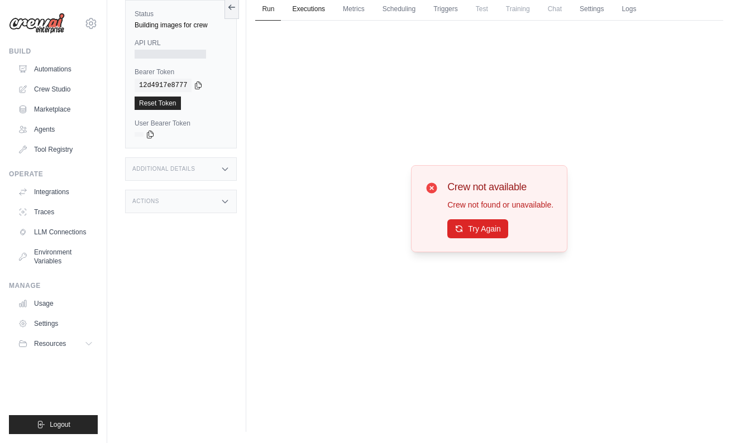
click at [305, 12] on link "Executions" at bounding box center [308, 9] width 46 height 23
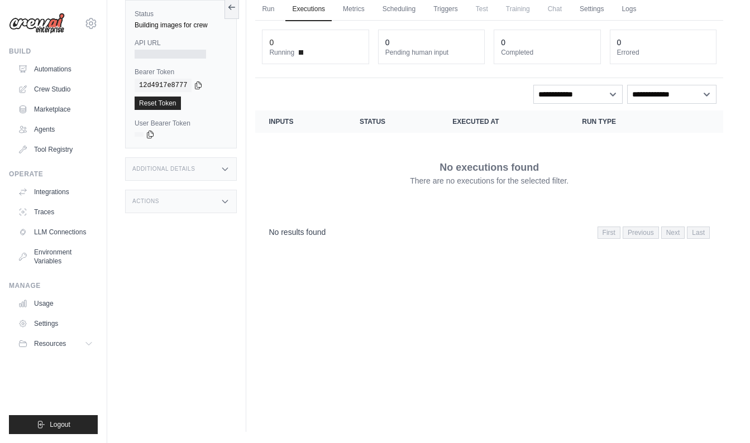
click at [374, 16] on ul "Run Executions Metrics Scheduling Triggers Test Training Chat Settings Logs" at bounding box center [489, 9] width 468 height 23
click at [395, 15] on link "Scheduling" at bounding box center [399, 9] width 46 height 23
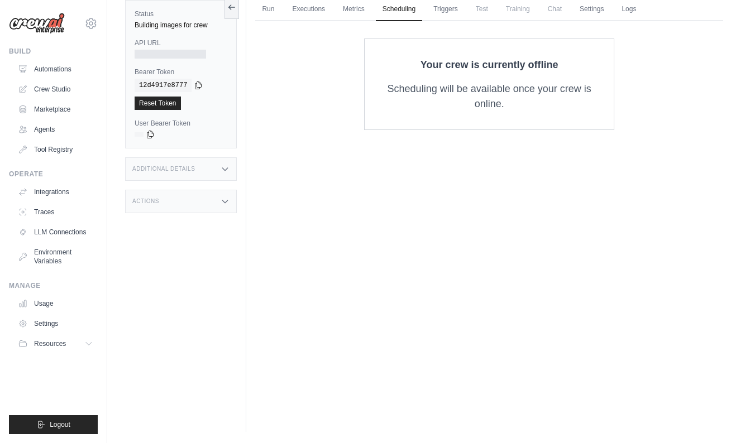
click at [284, 21] on div "Run Executions Metrics Scheduling Triggers Test Training Chat Settings Logs 0 R…" at bounding box center [489, 210] width 486 height 443
click at [271, 13] on link "Run" at bounding box center [268, 9] width 26 height 23
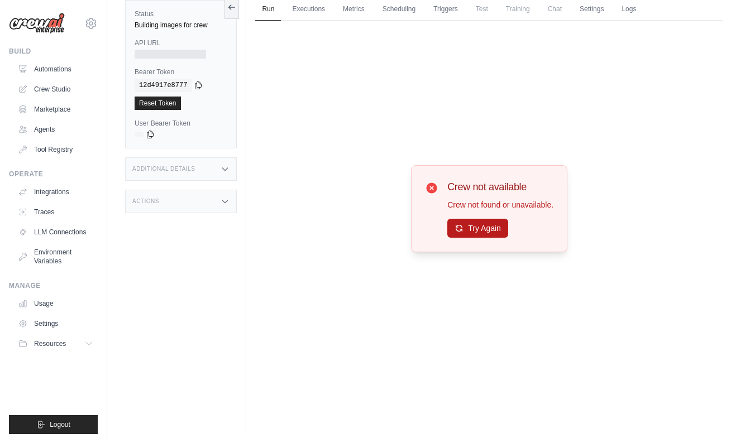
click at [478, 233] on button "Try Again" at bounding box center [477, 228] width 61 height 19
click at [478, 231] on button "Try Again" at bounding box center [477, 228] width 61 height 19
click at [477, 12] on span "Test" at bounding box center [482, 9] width 26 height 22
click at [481, 8] on span "Test" at bounding box center [482, 9] width 26 height 22
click at [520, 12] on span "Training" at bounding box center [517, 9] width 37 height 22
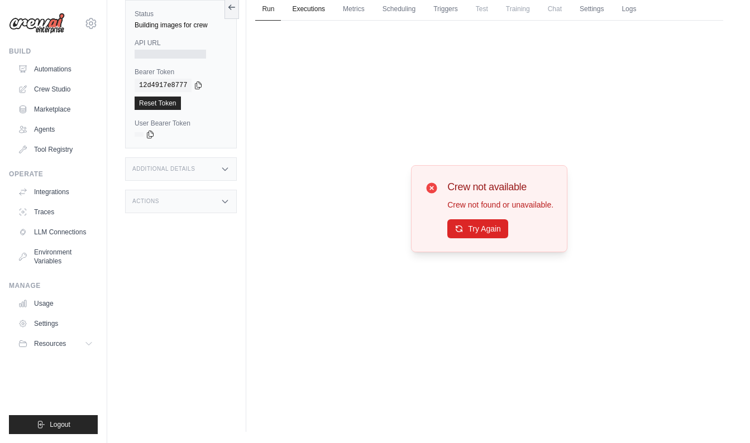
click at [294, 12] on link "Executions" at bounding box center [308, 9] width 46 height 23
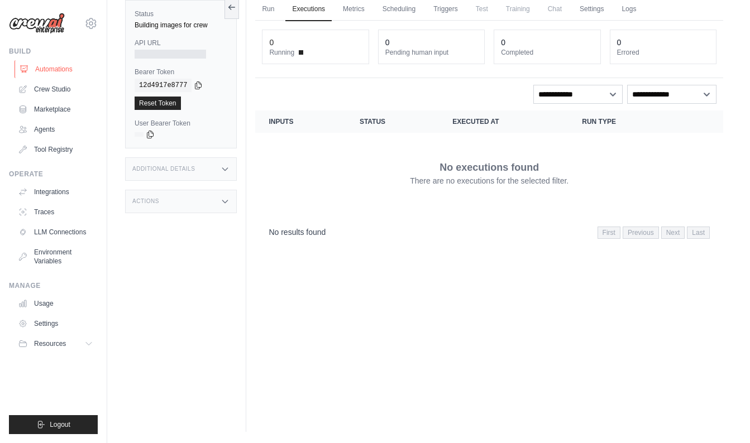
click at [44, 65] on link "Automations" at bounding box center [57, 69] width 84 height 18
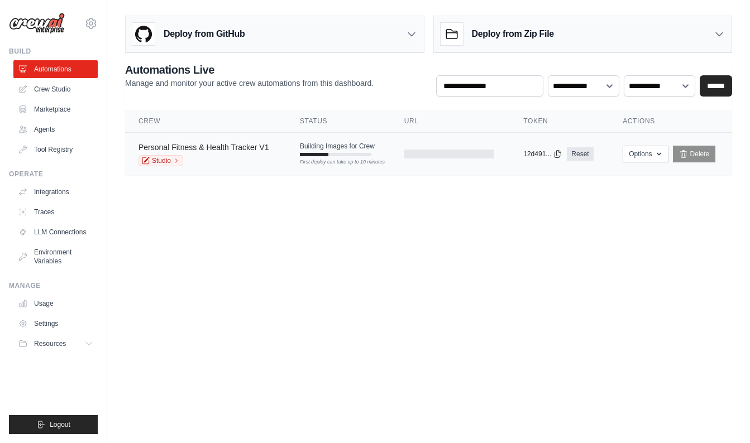
click at [251, 146] on link "Personal Fitness & Health Tracker V1" at bounding box center [203, 147] width 130 height 9
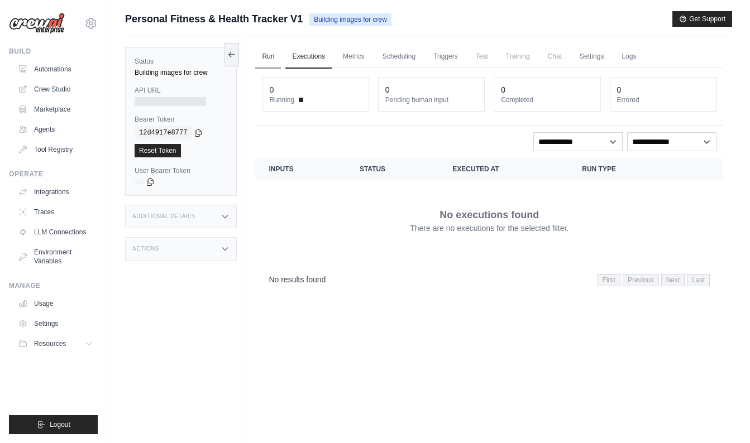
click at [272, 61] on link "Run" at bounding box center [268, 56] width 26 height 23
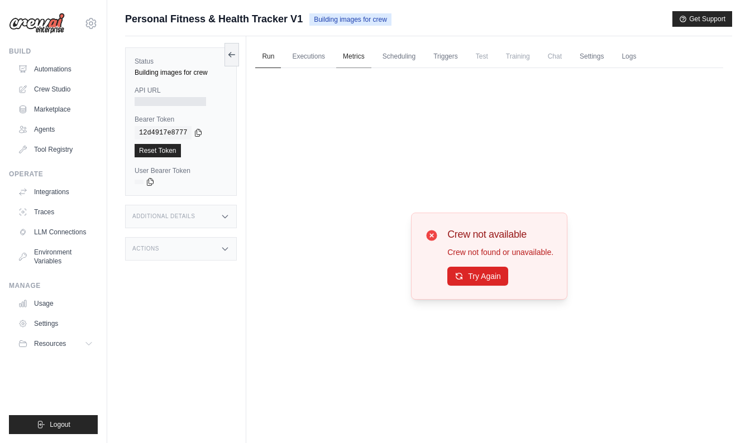
click at [344, 54] on link "Metrics" at bounding box center [353, 56] width 35 height 23
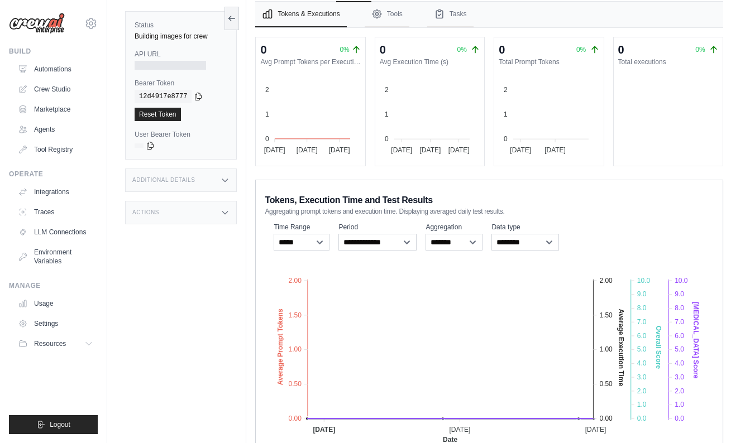
scroll to position [22, 0]
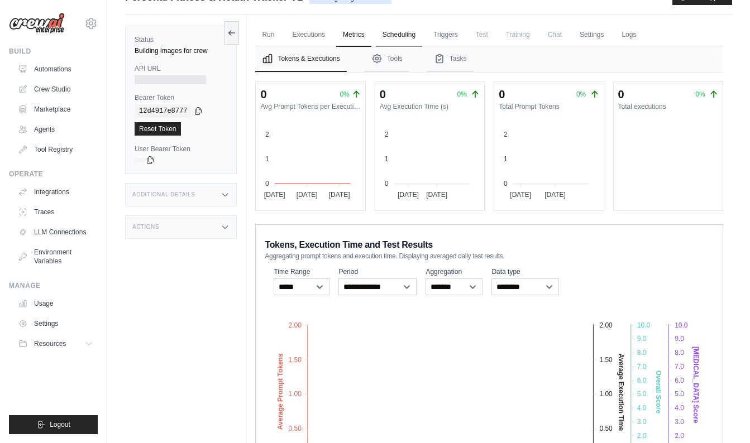
click at [406, 37] on link "Scheduling" at bounding box center [399, 34] width 46 height 23
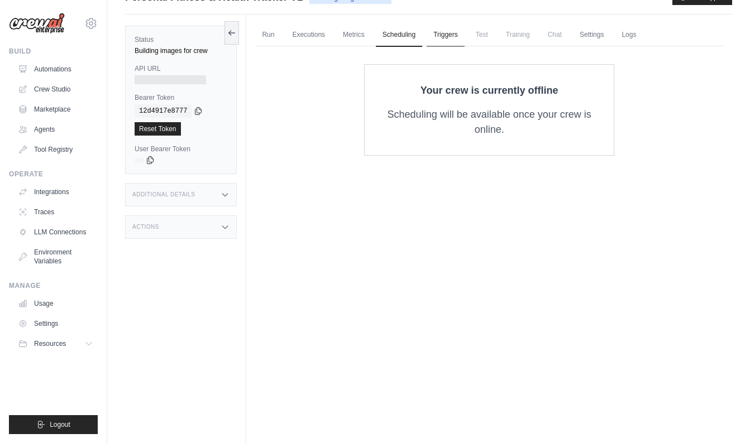
click at [447, 36] on link "Triggers" at bounding box center [446, 34] width 38 height 23
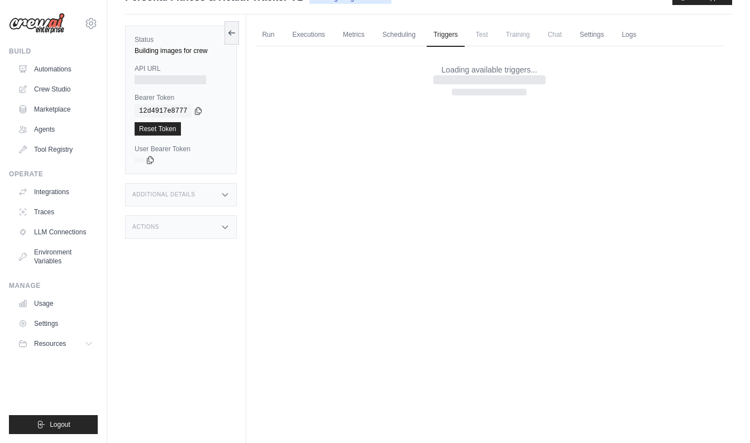
click at [484, 34] on span "Test" at bounding box center [482, 34] width 26 height 22
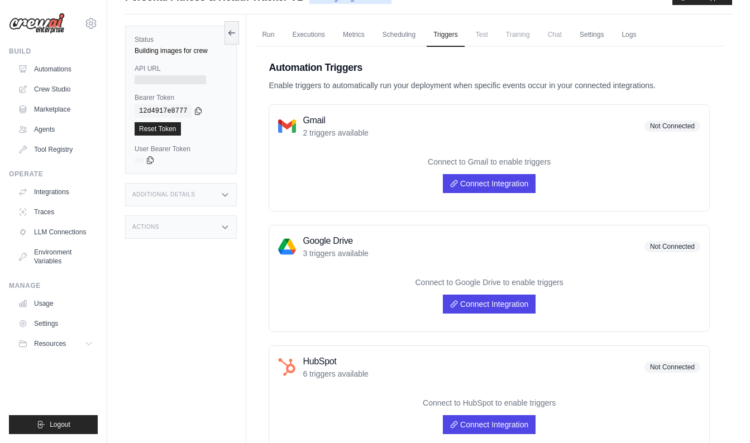
click at [518, 34] on span "Training" at bounding box center [517, 34] width 37 height 22
click at [550, 37] on span "Chat" at bounding box center [554, 34] width 27 height 22
click at [587, 37] on link "Settings" at bounding box center [591, 34] width 37 height 23
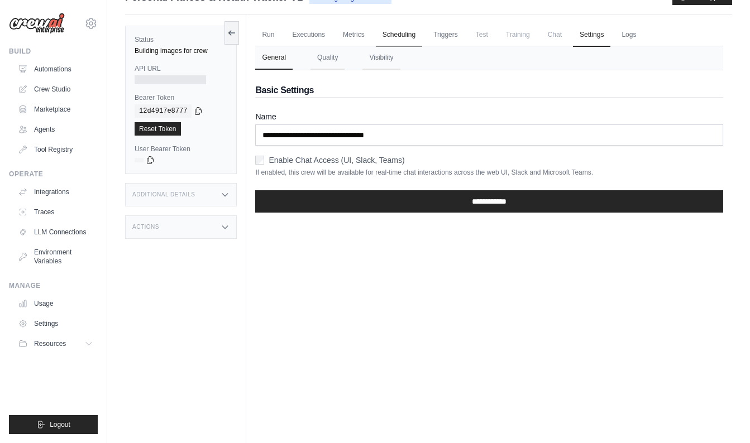
click at [397, 34] on link "Scheduling" at bounding box center [399, 34] width 46 height 23
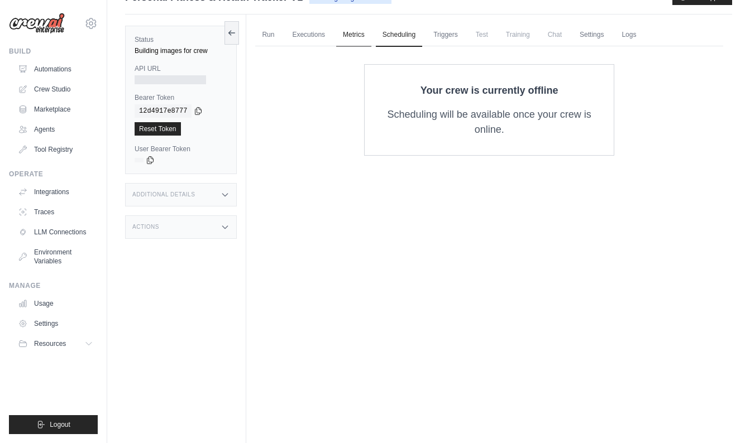
click at [338, 34] on link "Metrics" at bounding box center [353, 34] width 35 height 23
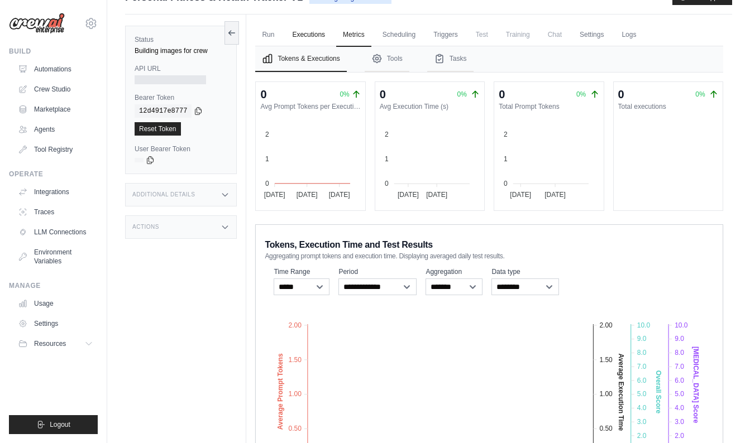
click at [310, 38] on link "Executions" at bounding box center [308, 34] width 46 height 23
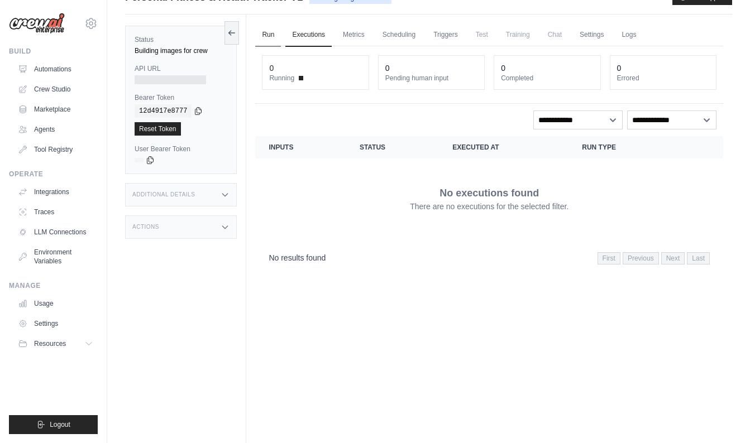
click at [275, 40] on link "Run" at bounding box center [268, 34] width 26 height 23
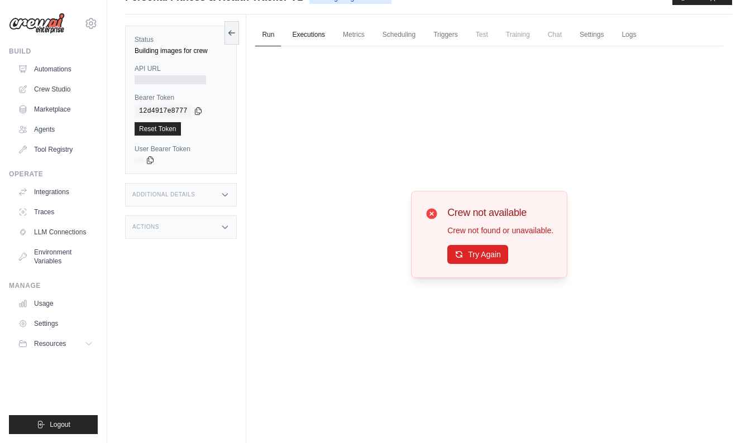
click at [300, 40] on link "Executions" at bounding box center [308, 34] width 46 height 23
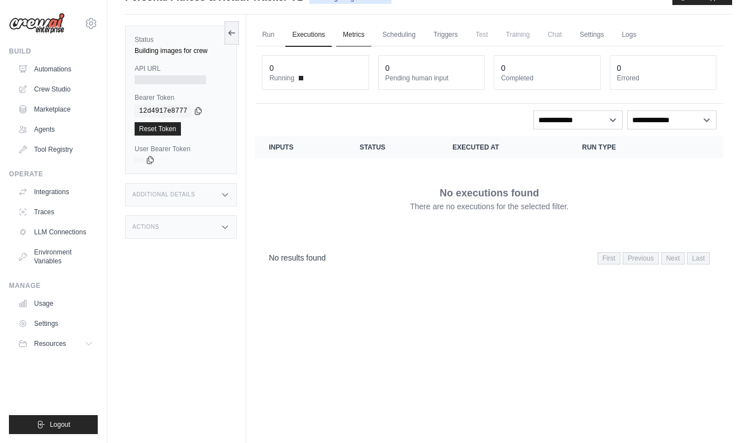
click at [350, 38] on link "Metrics" at bounding box center [353, 34] width 35 height 23
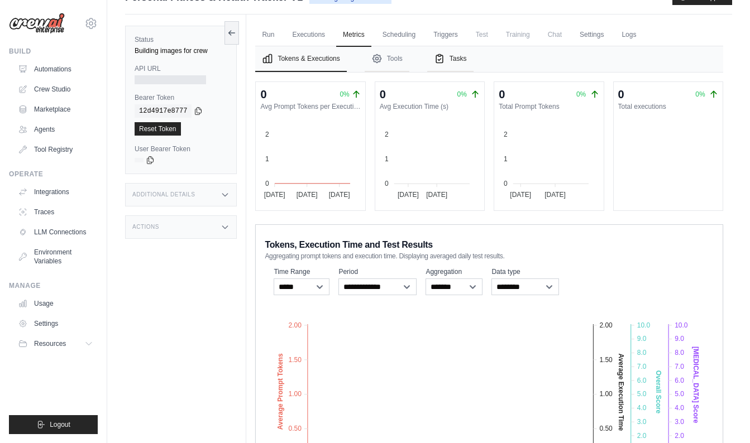
click at [460, 64] on button "Tasks" at bounding box center [450, 59] width 46 height 26
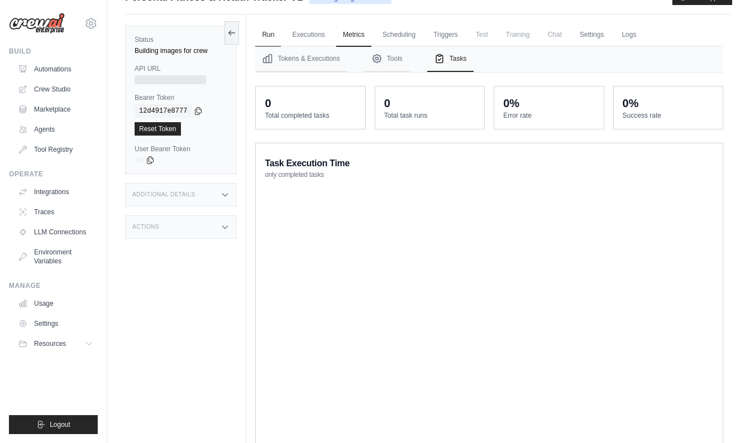
click at [271, 39] on link "Run" at bounding box center [268, 34] width 26 height 23
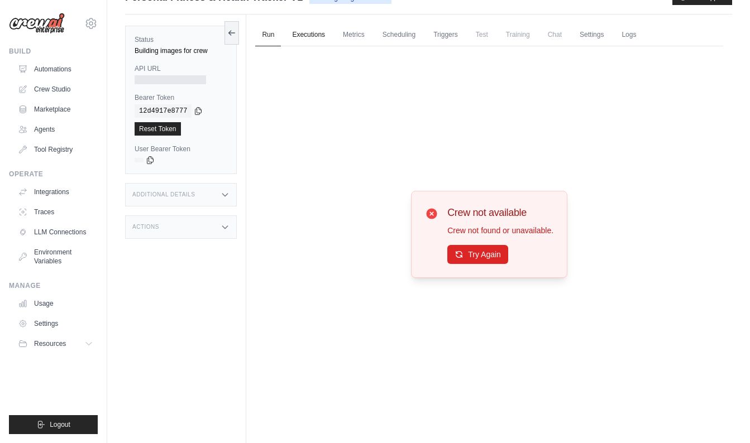
click at [300, 36] on link "Executions" at bounding box center [308, 34] width 46 height 23
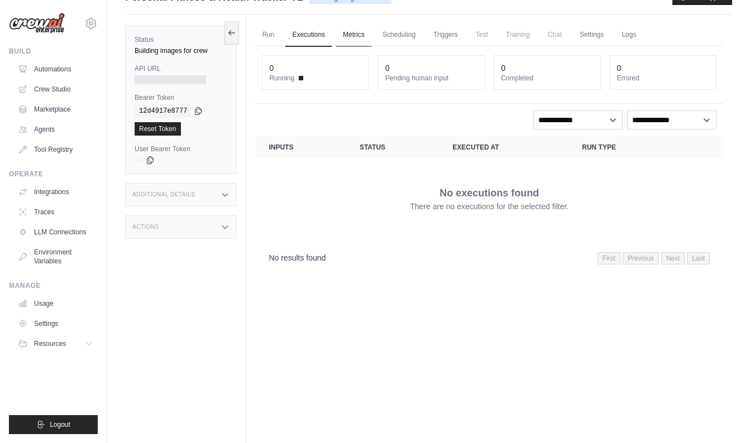
click at [350, 35] on link "Metrics" at bounding box center [353, 34] width 35 height 23
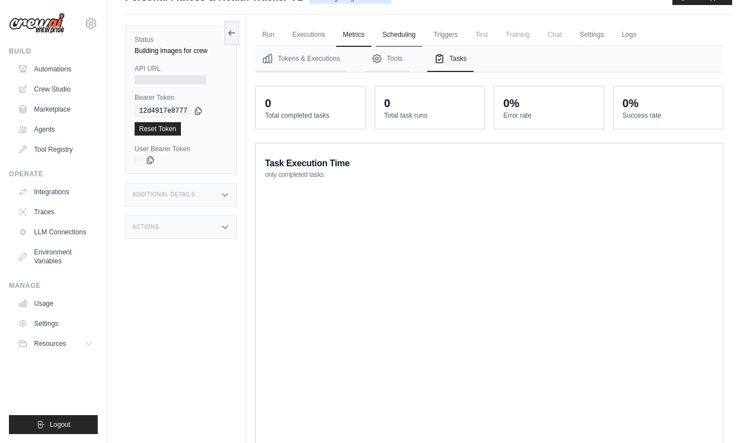
click at [388, 36] on link "Scheduling" at bounding box center [399, 34] width 46 height 23
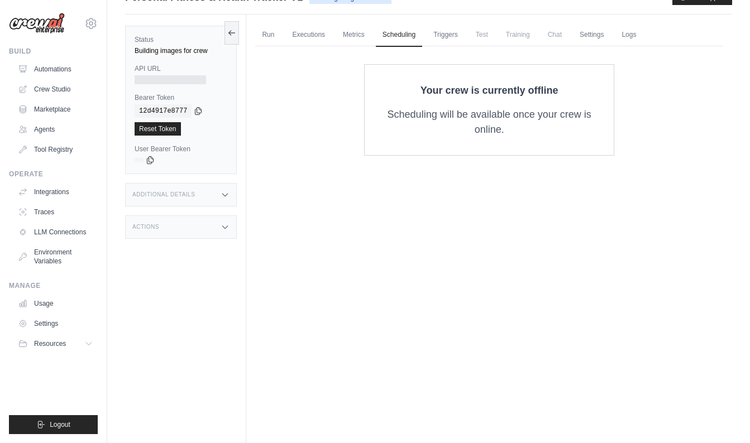
click at [426, 41] on ul "Run Executions Metrics Scheduling Triggers Test Training Chat Settings Logs" at bounding box center [489, 34] width 468 height 23
click at [450, 40] on link "Triggers" at bounding box center [446, 34] width 38 height 23
